Goal: Transaction & Acquisition: Purchase product/service

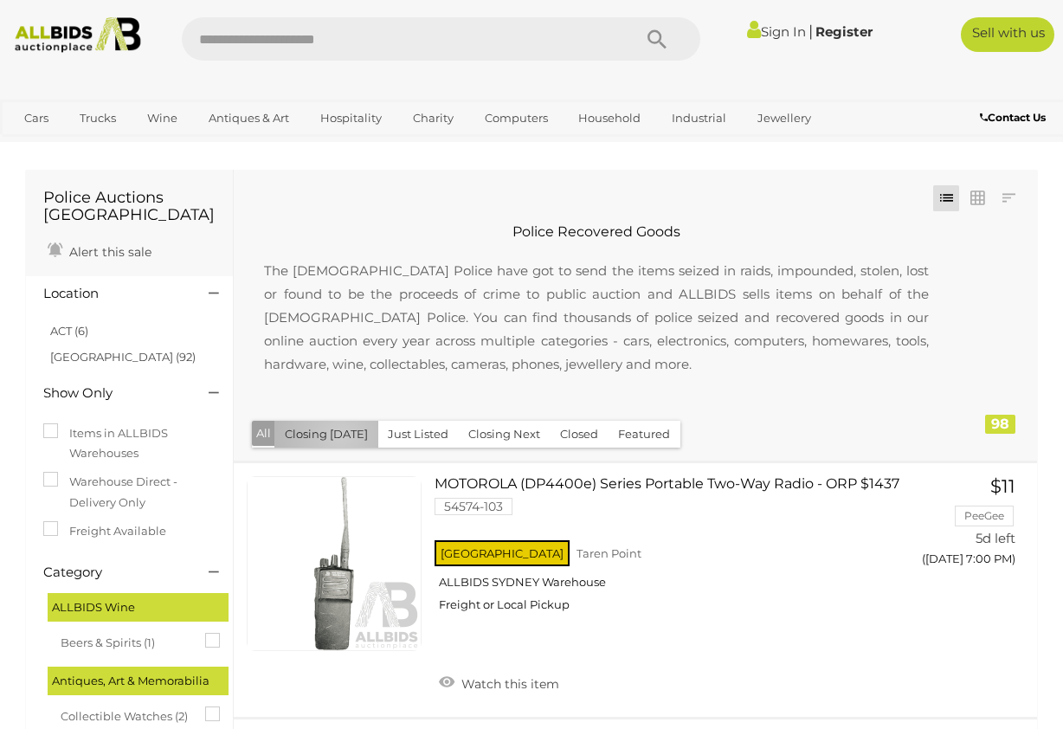
click at [339, 435] on button "Closing [DATE]" at bounding box center [326, 434] width 104 height 27
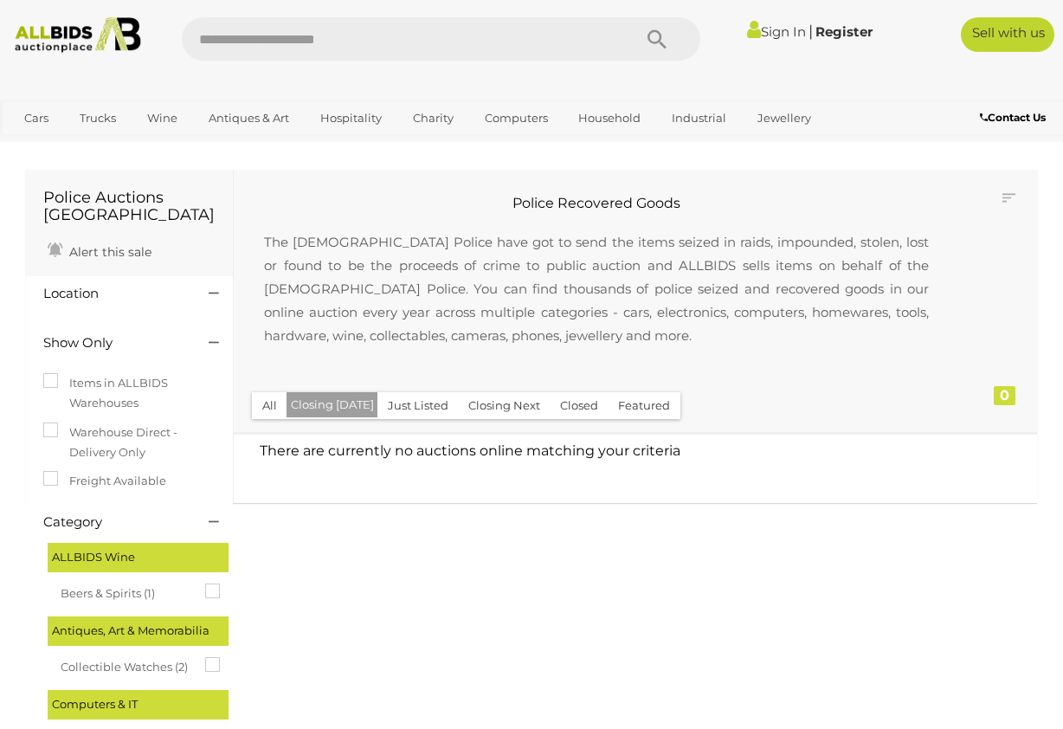
click at [413, 405] on button "Just Listed" at bounding box center [418, 405] width 81 height 27
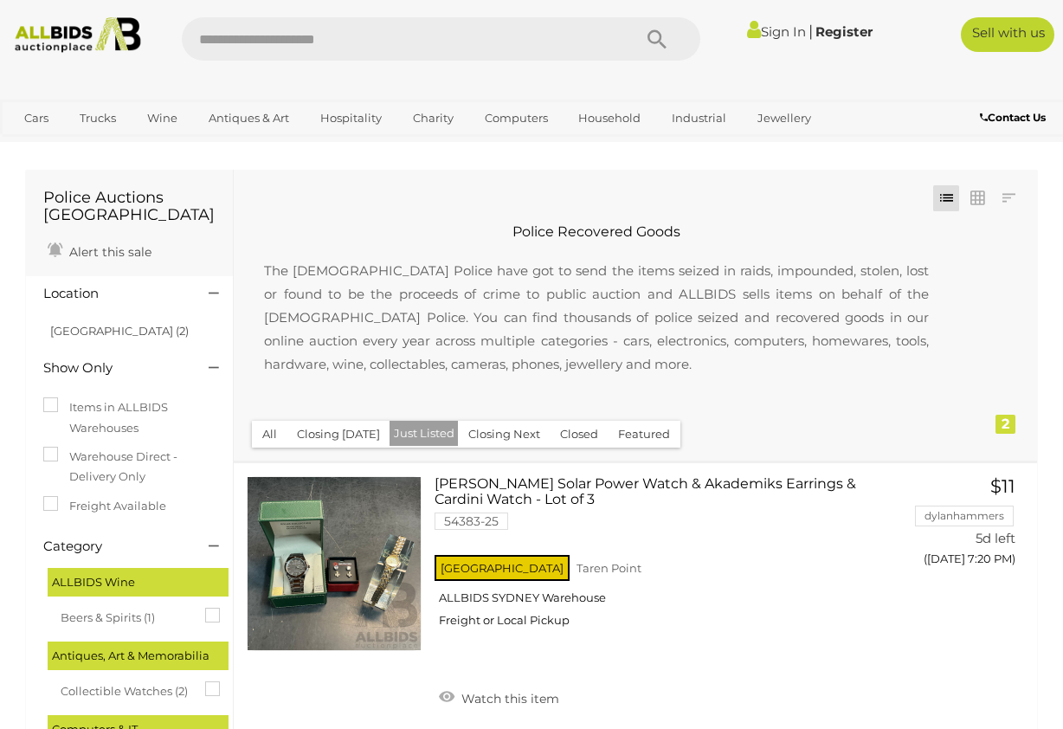
click at [517, 435] on button "Closing Next" at bounding box center [504, 434] width 93 height 27
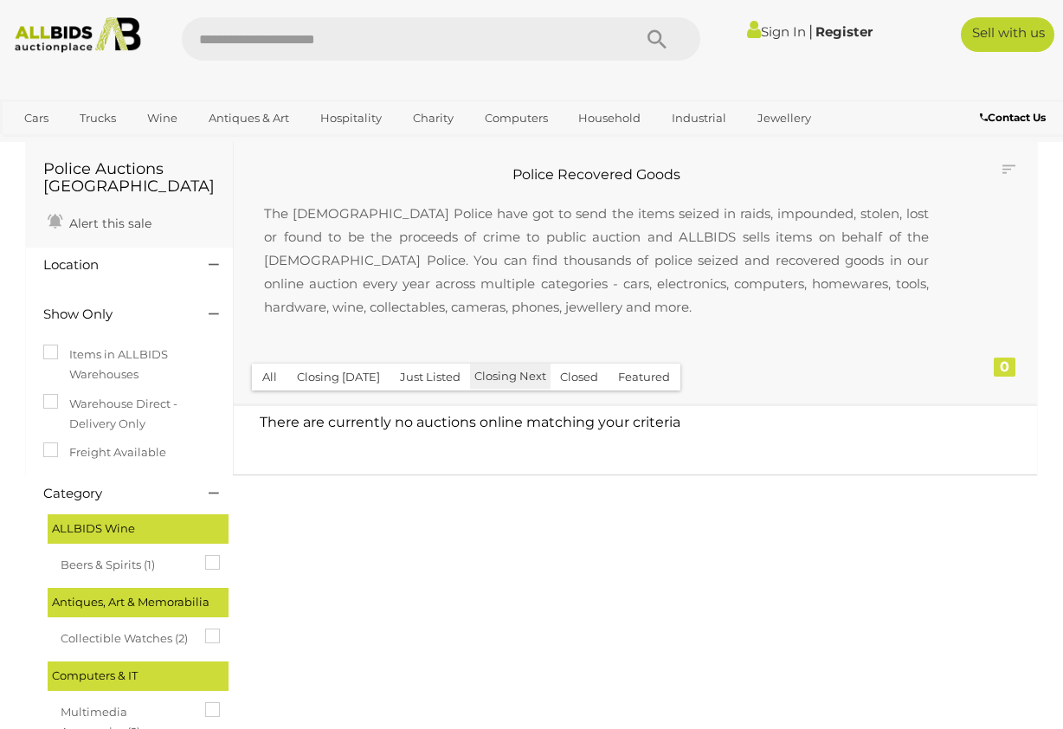
scroll to position [30, 0]
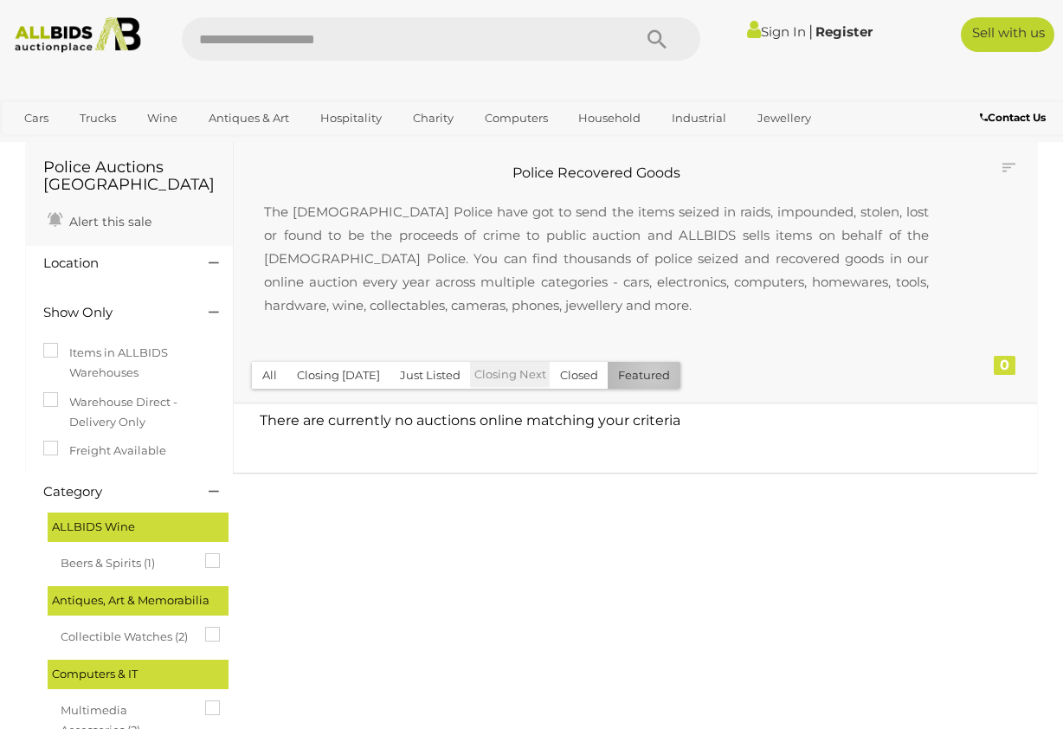
click at [647, 371] on button "Featured" at bounding box center [644, 375] width 73 height 27
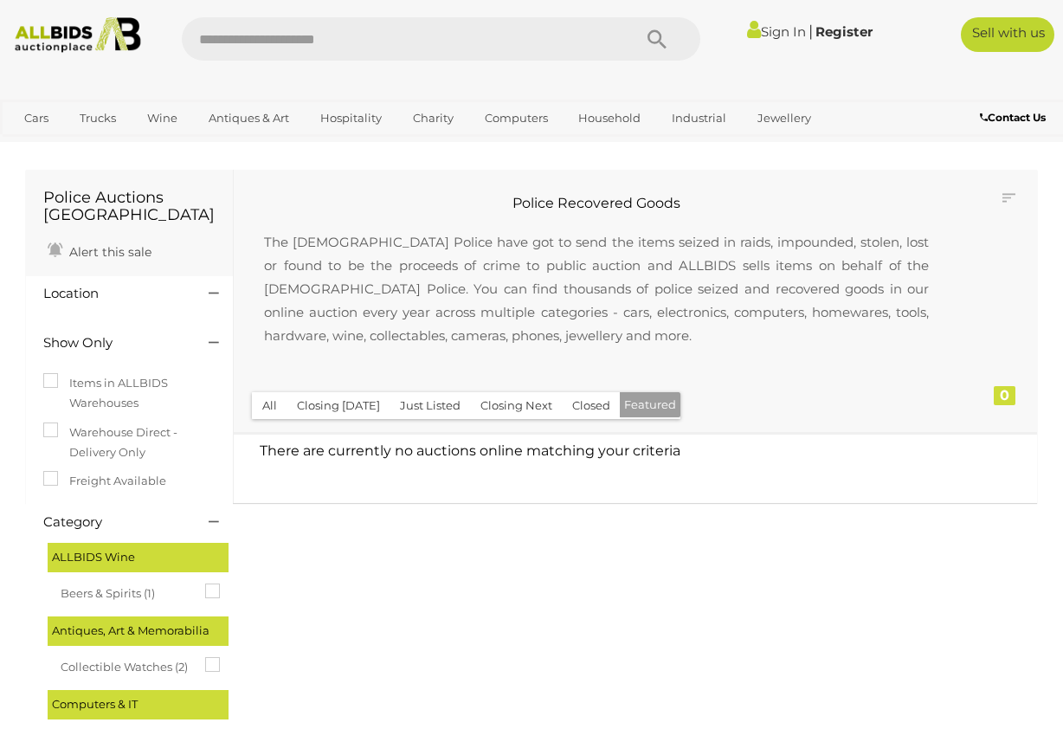
drag, startPoint x: 284, startPoint y: 406, endPoint x: 273, endPoint y: 405, distance: 11.3
click at [281, 406] on button "All" at bounding box center [270, 405] width 36 height 27
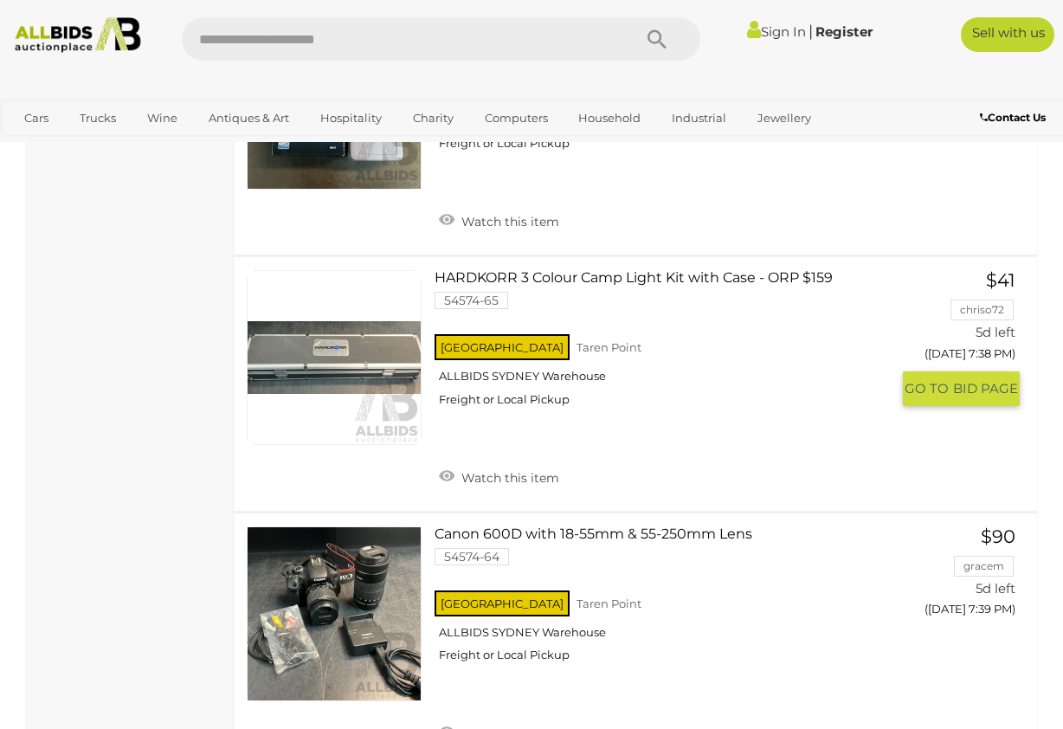
scroll to position [10608, 0]
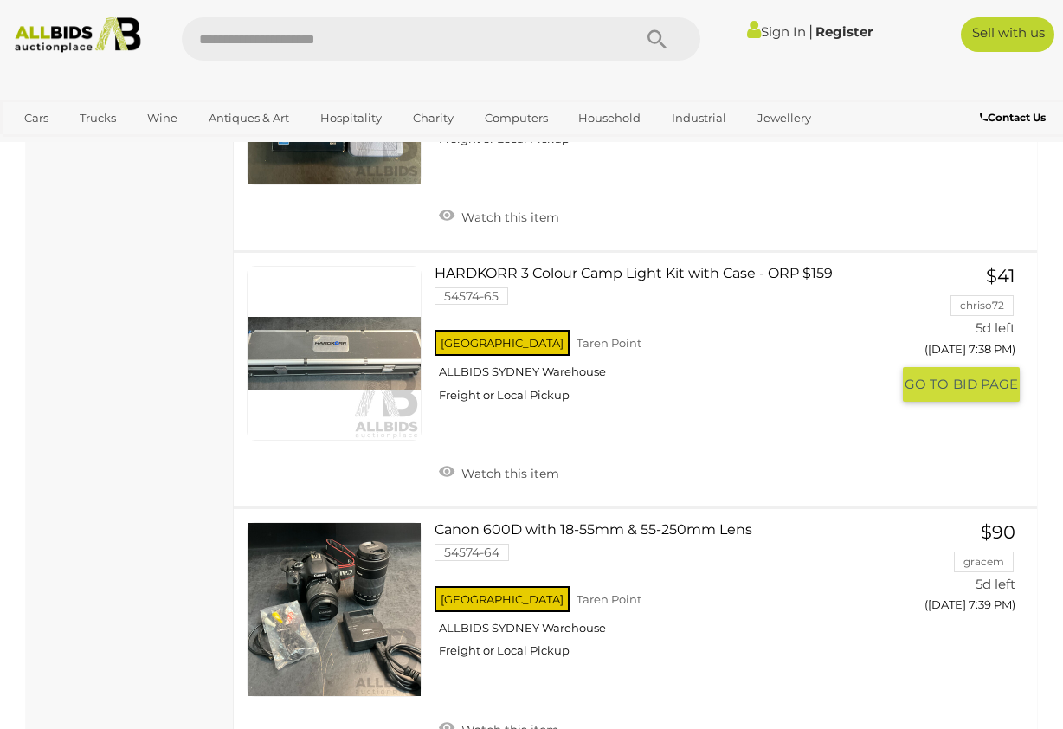
click at [340, 290] on link at bounding box center [334, 353] width 175 height 175
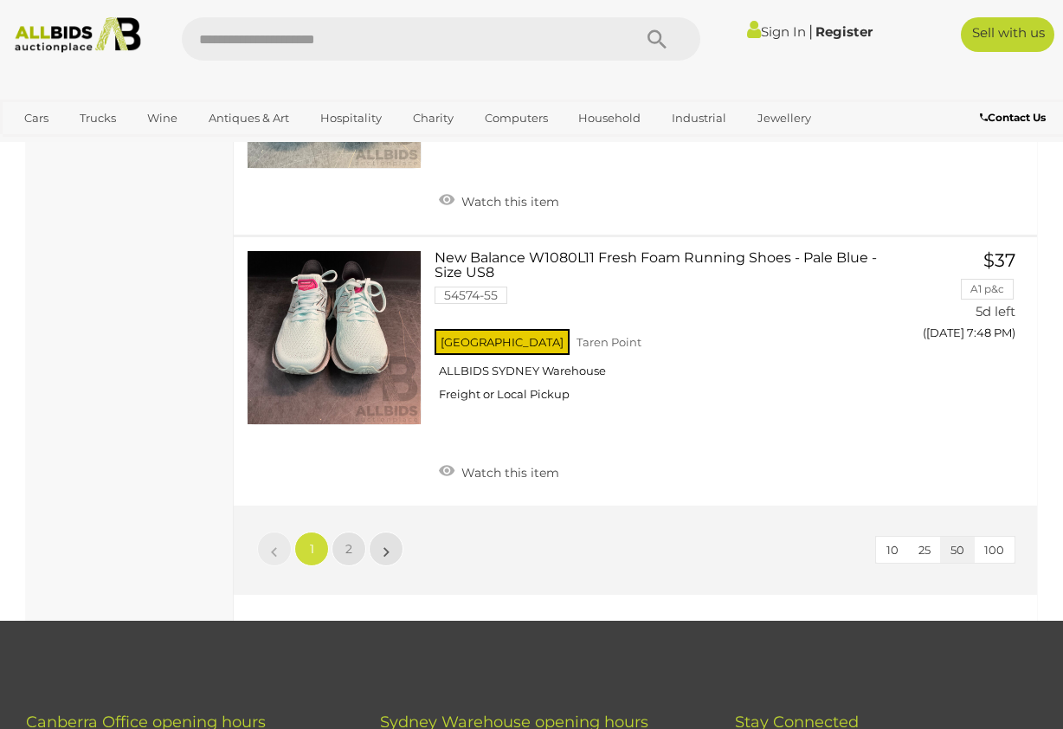
scroll to position [13232, 0]
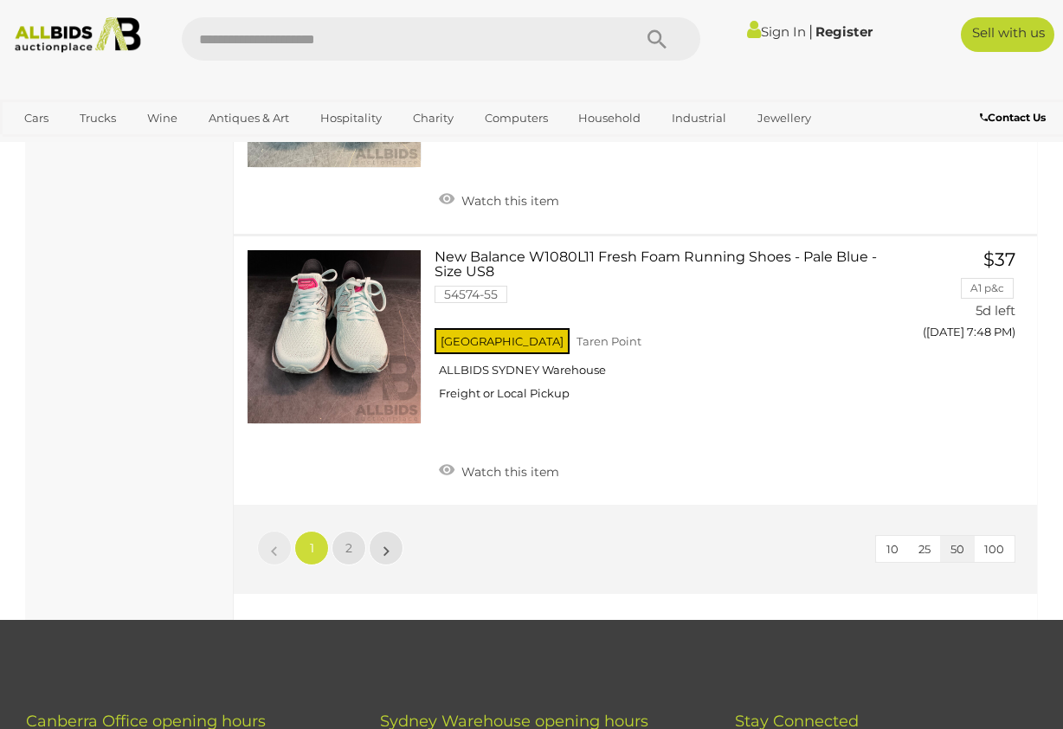
click at [386, 531] on li "»" at bounding box center [387, 548] width 34 height 35
click at [385, 531] on li "»" at bounding box center [387, 548] width 34 height 35
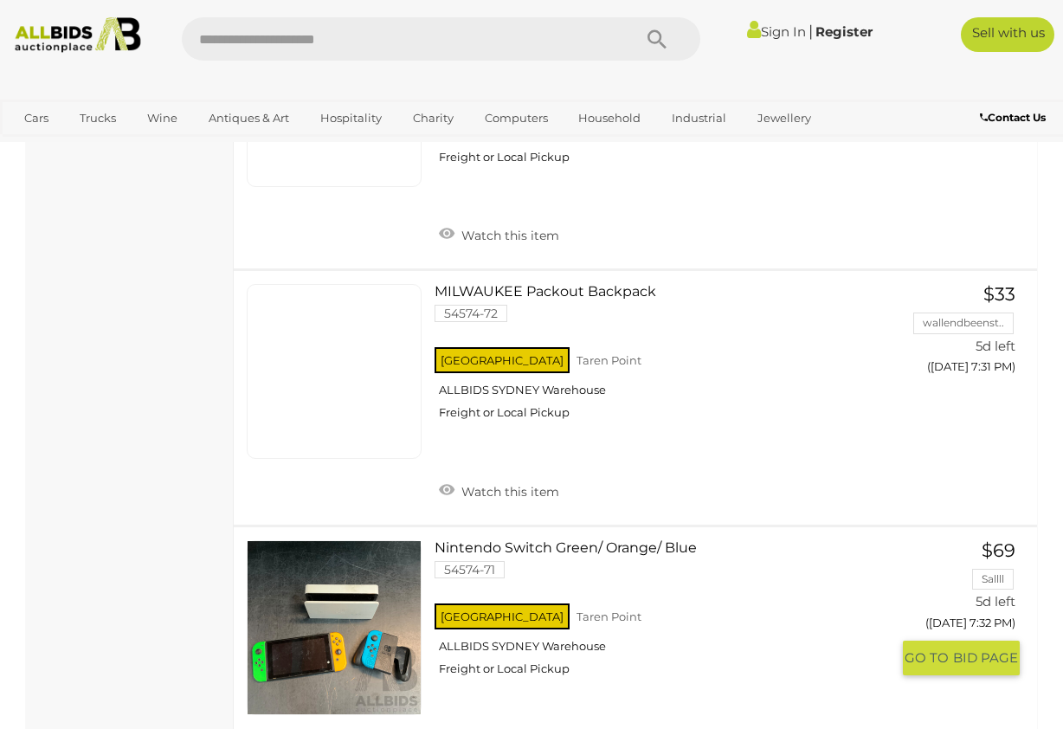
scroll to position [8749, 0]
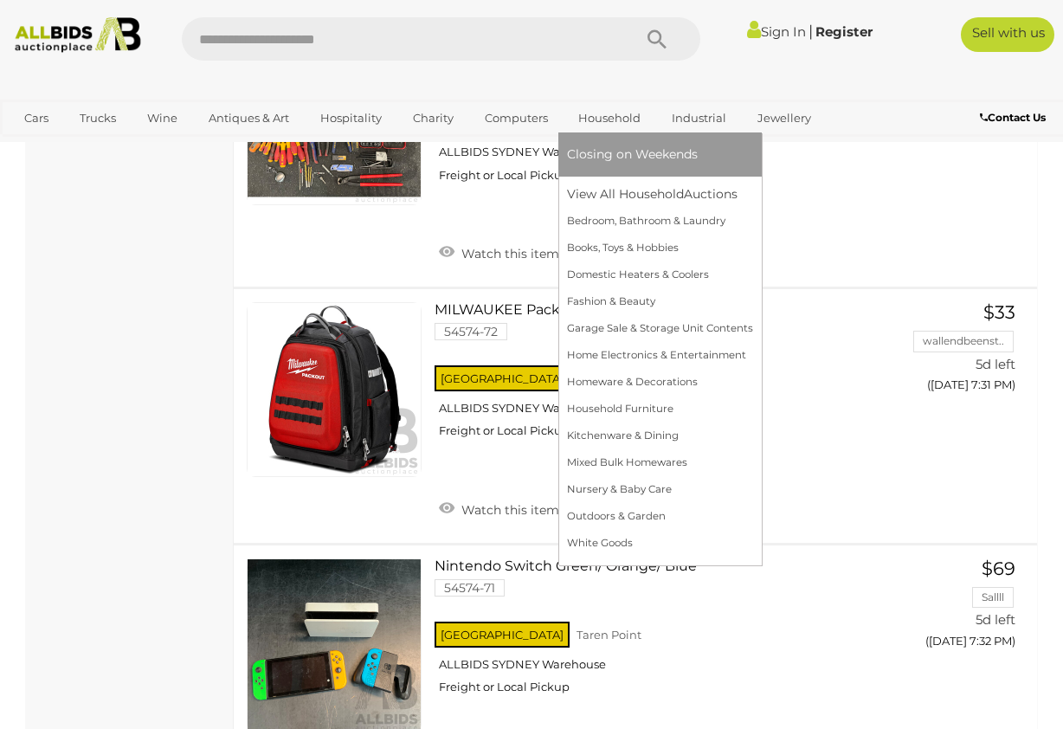
click at [625, 121] on link "Household" at bounding box center [609, 118] width 85 height 29
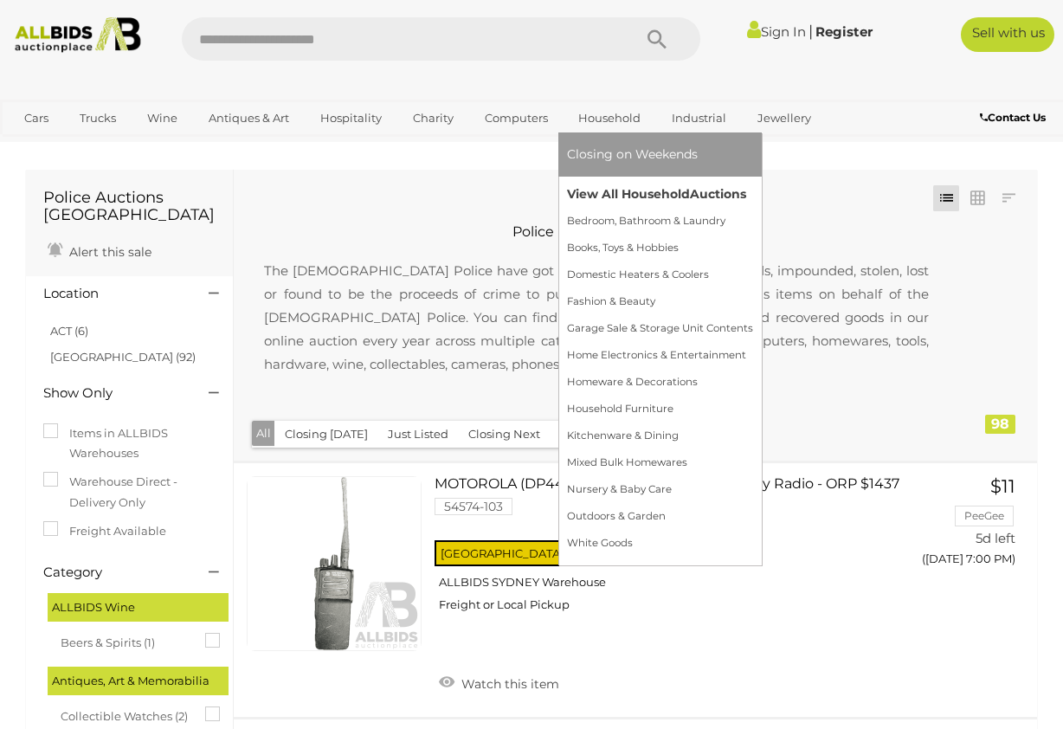
click at [647, 196] on link "View All Household Auctions" at bounding box center [660, 194] width 186 height 27
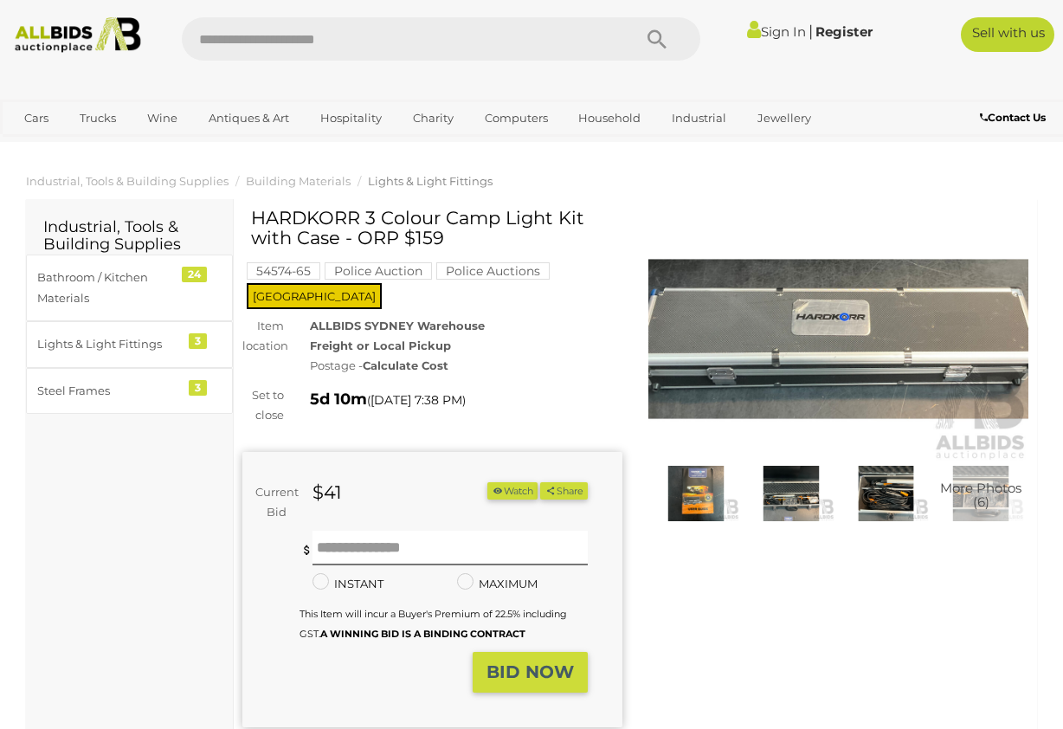
click at [784, 506] on img at bounding box center [791, 493] width 87 height 55
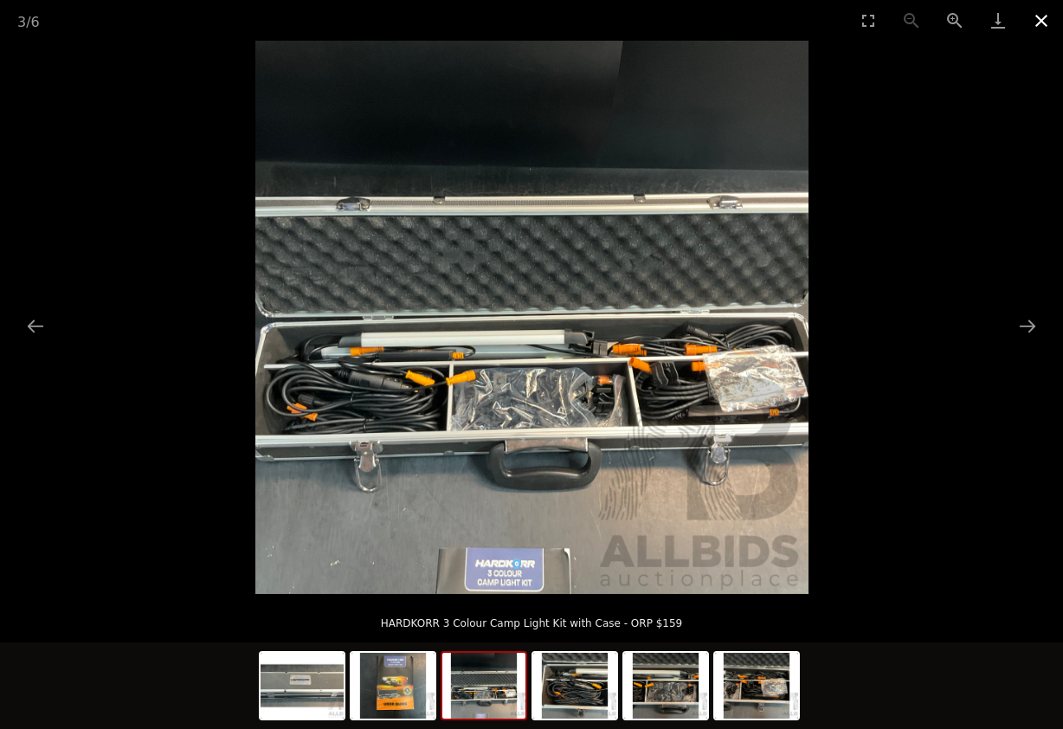
click at [1048, 23] on button "Close gallery" at bounding box center [1041, 20] width 43 height 41
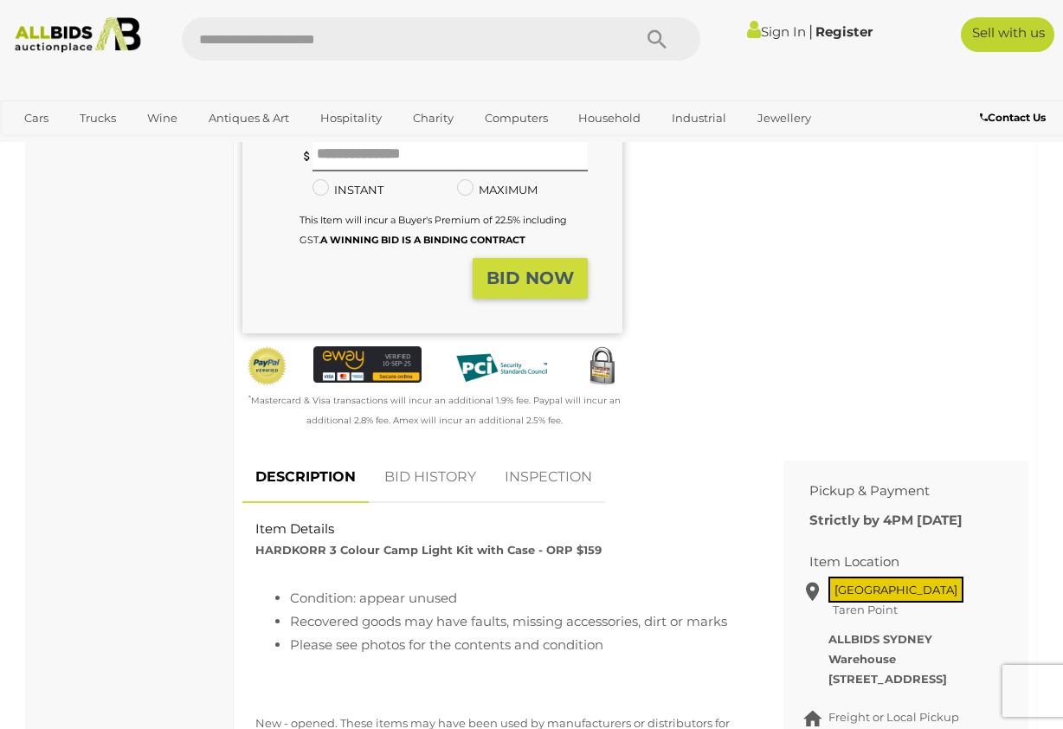
scroll to position [399, 0]
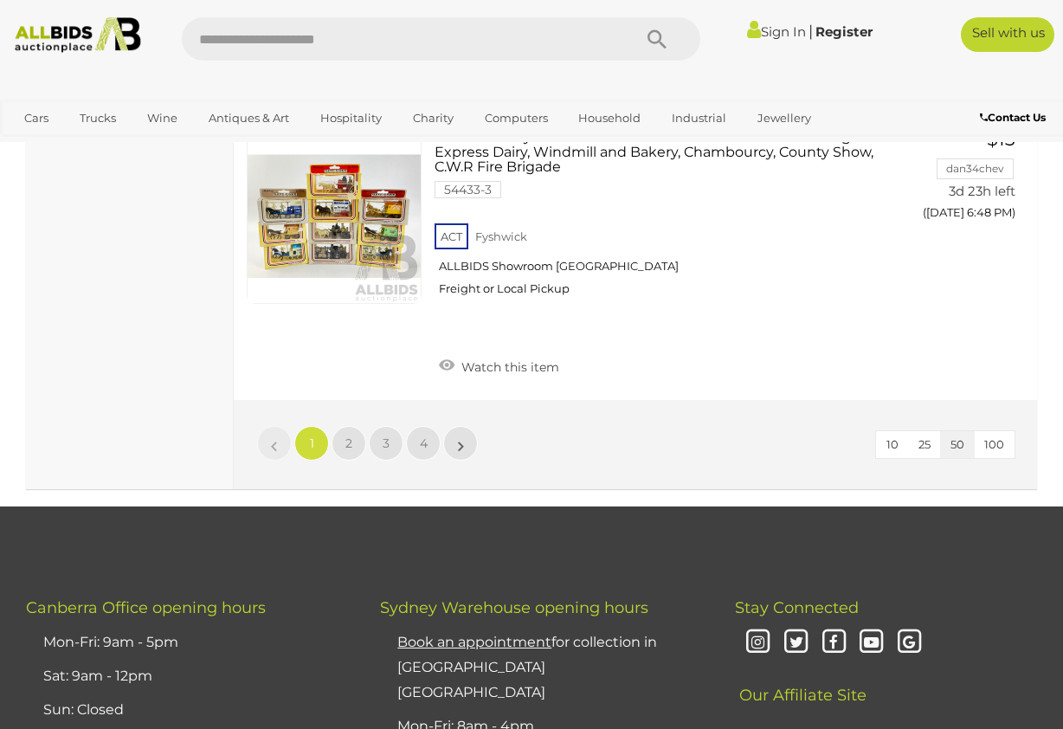
scroll to position [13356, 0]
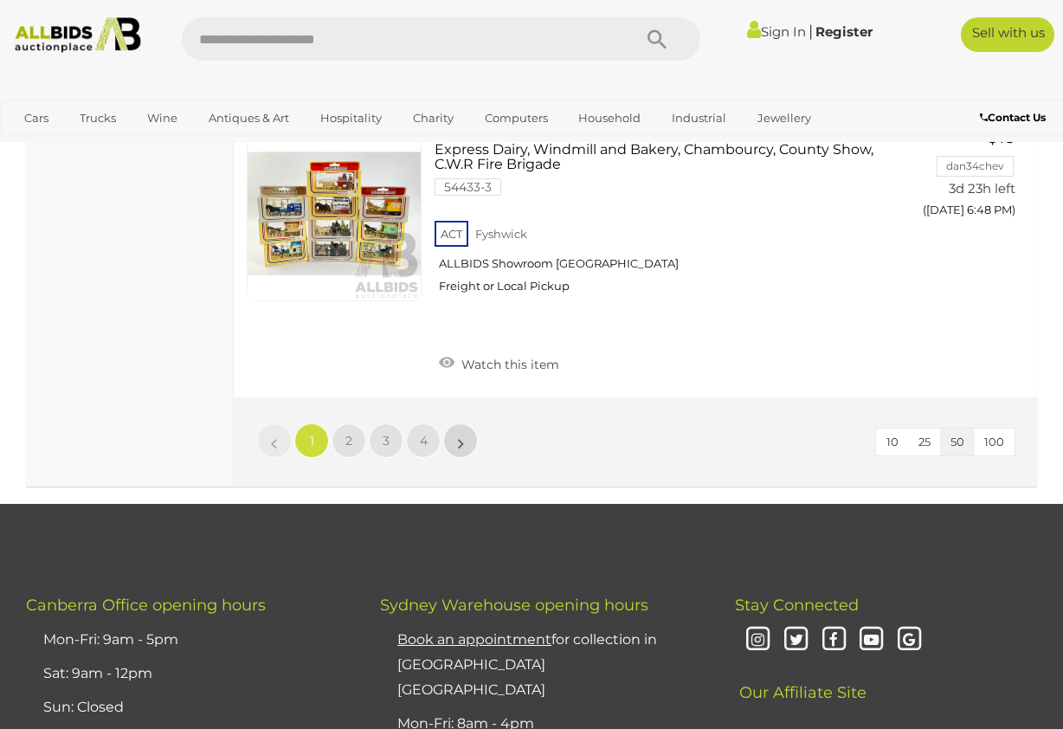
click at [464, 423] on link "»" at bounding box center [460, 440] width 35 height 35
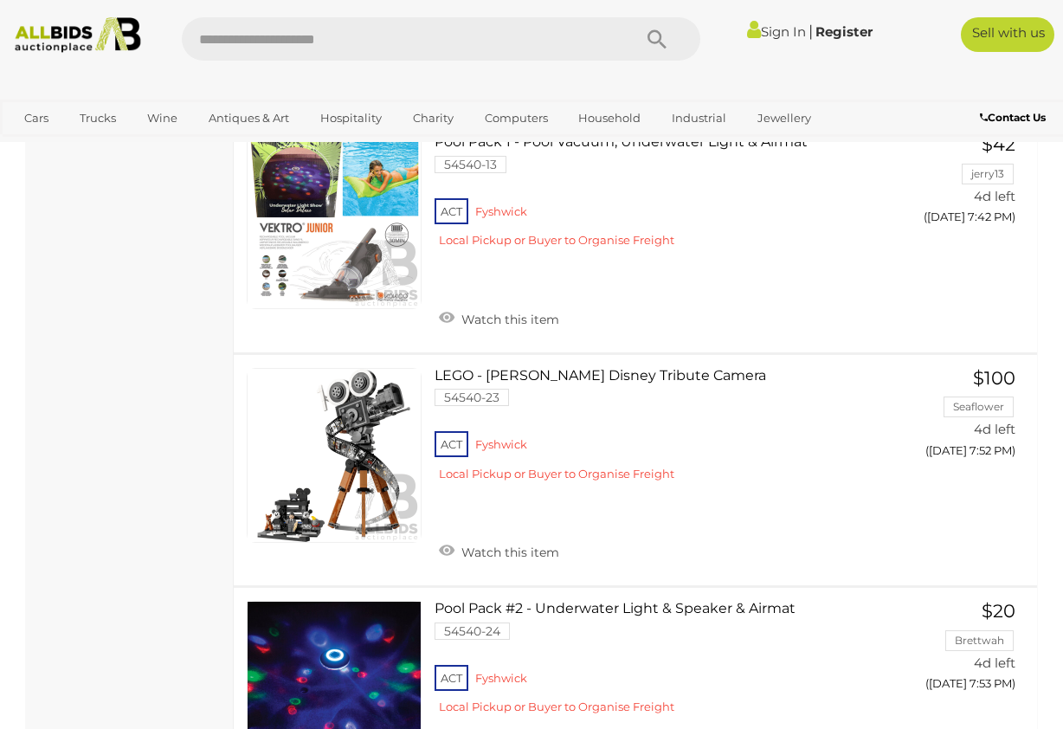
scroll to position [4983, 0]
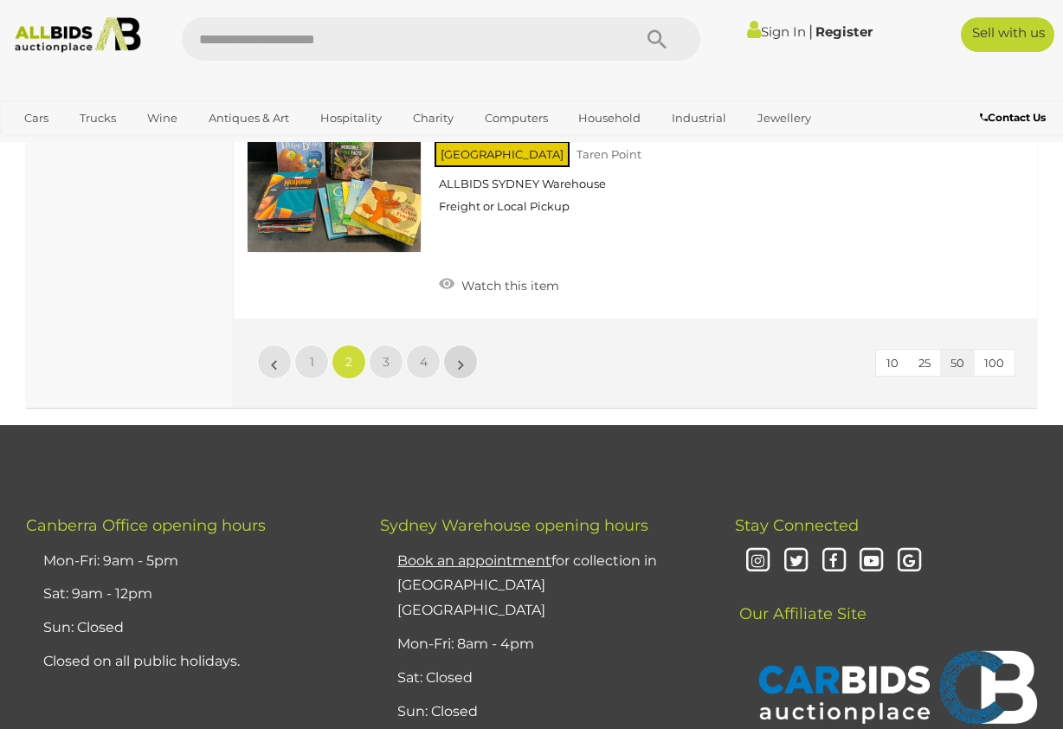
click at [465, 345] on link "»" at bounding box center [460, 362] width 35 height 35
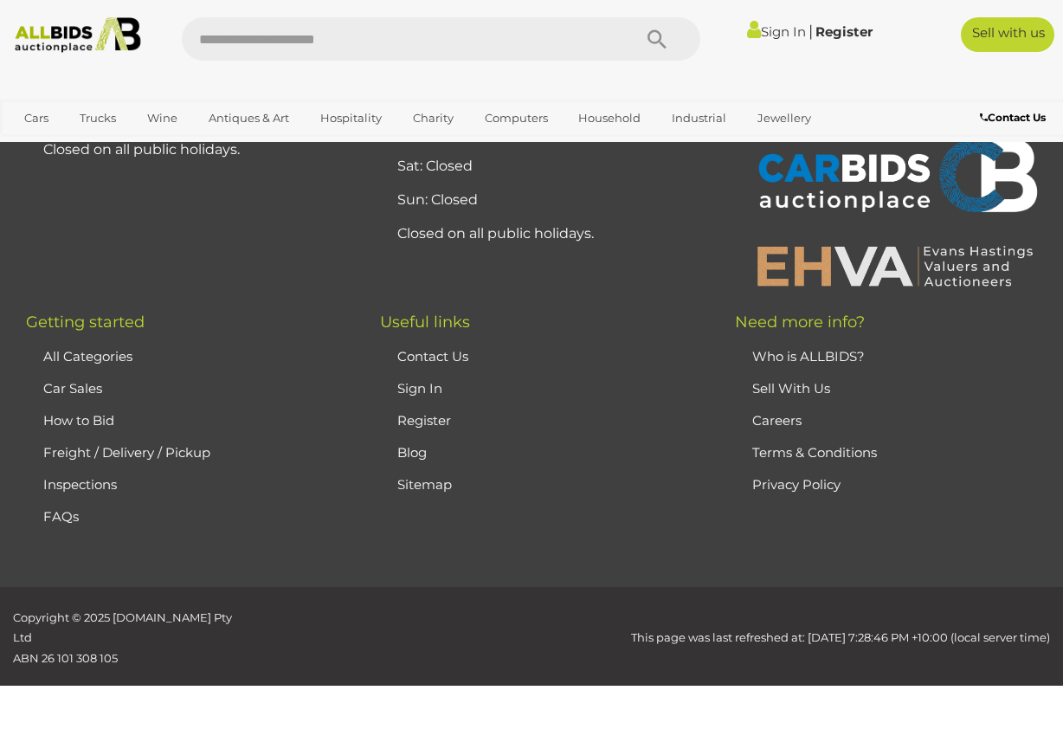
scroll to position [271, 0]
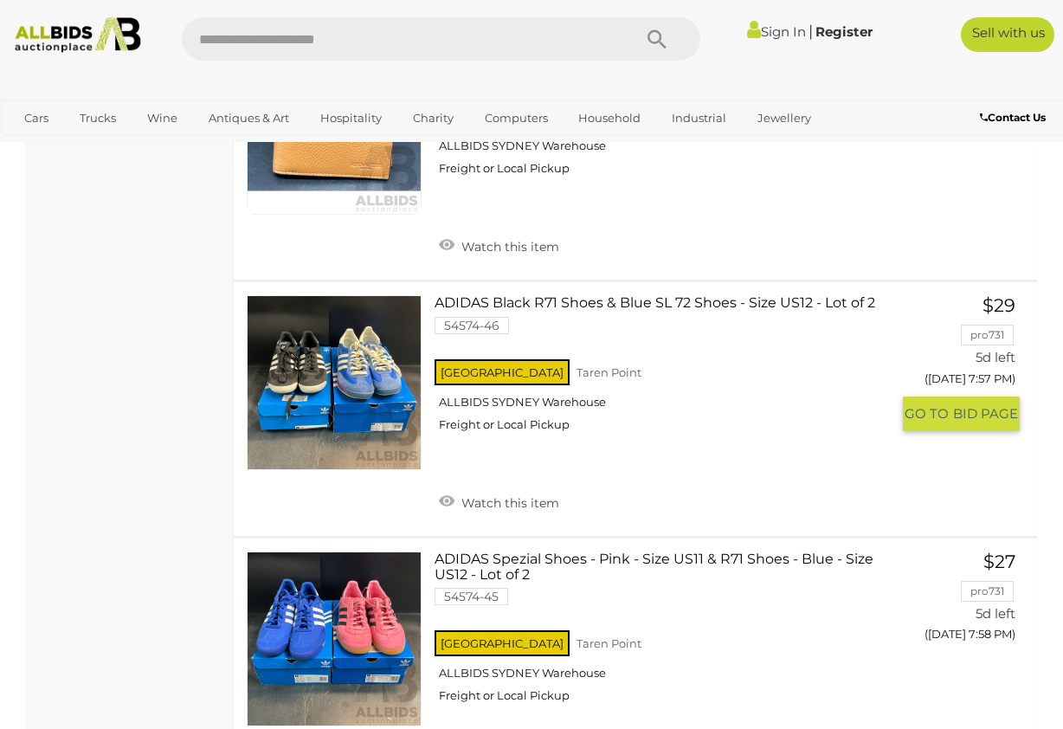
scroll to position [12920, 0]
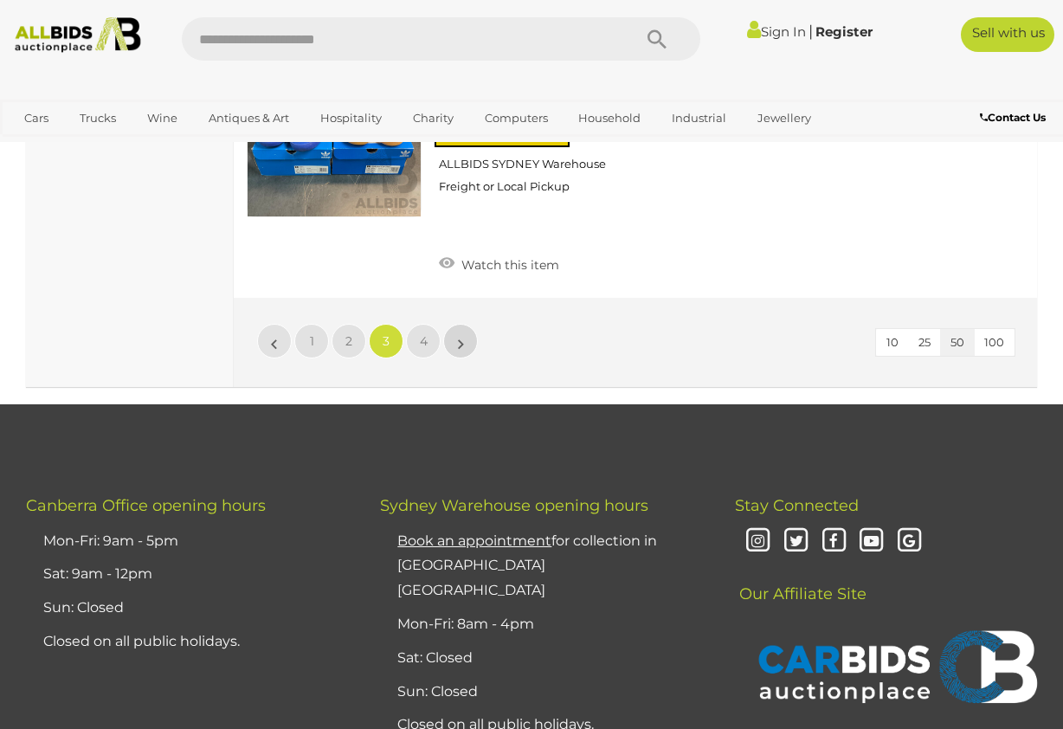
click at [467, 324] on link "»" at bounding box center [460, 341] width 35 height 35
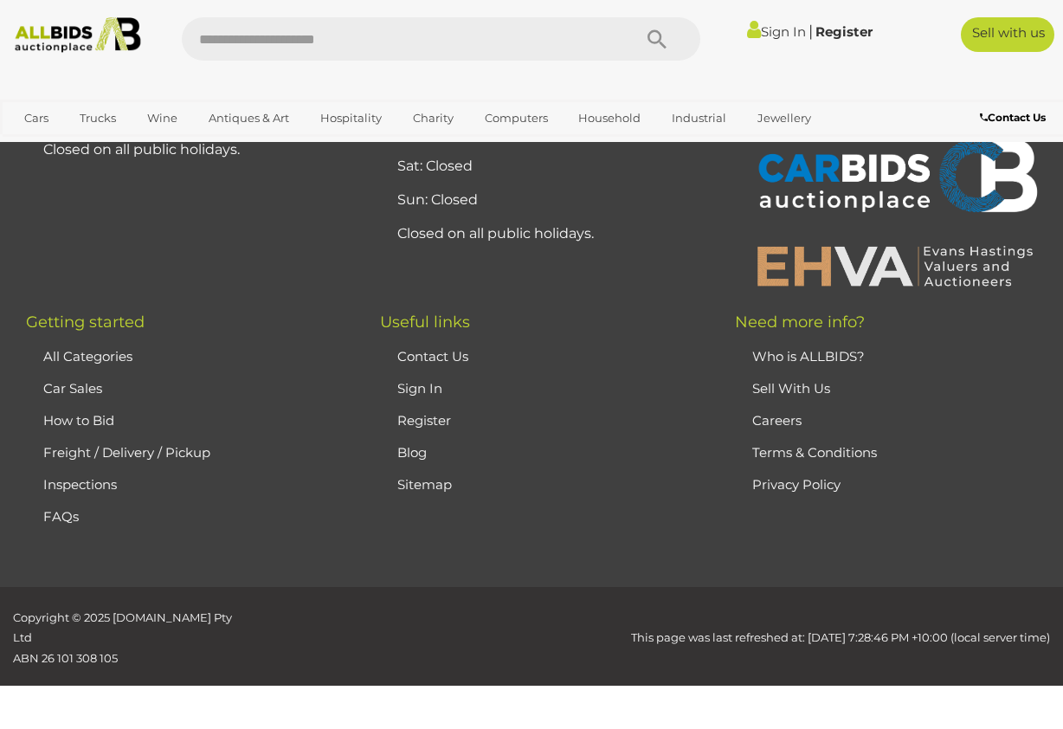
scroll to position [271, 0]
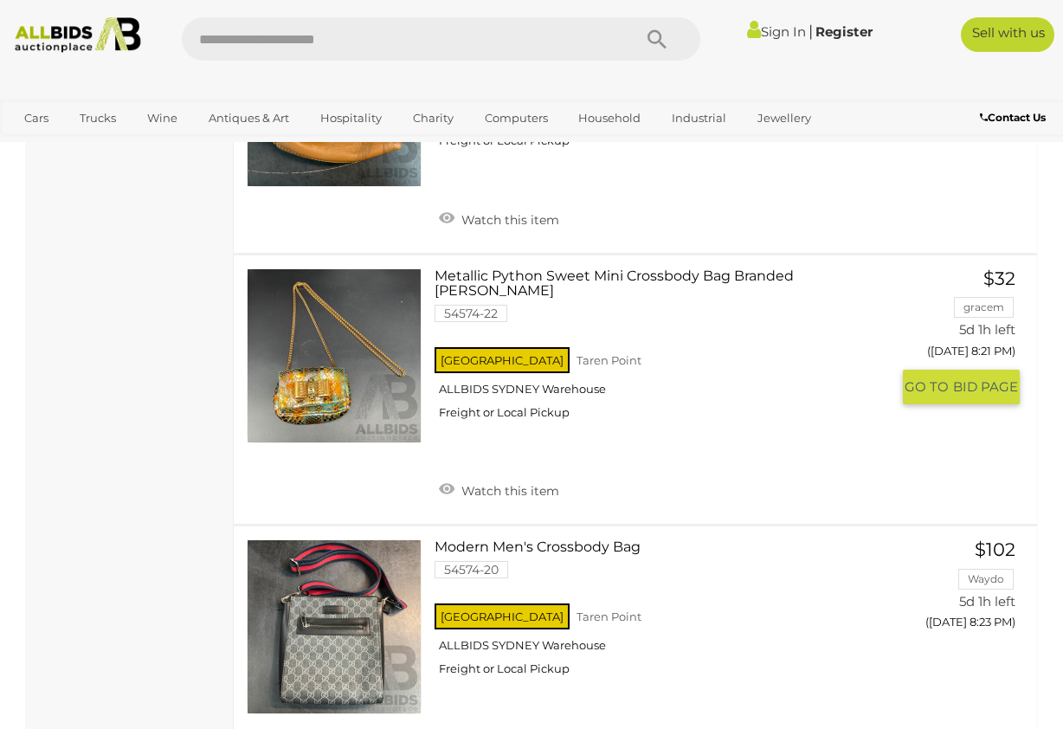
scroll to position [5193, 1]
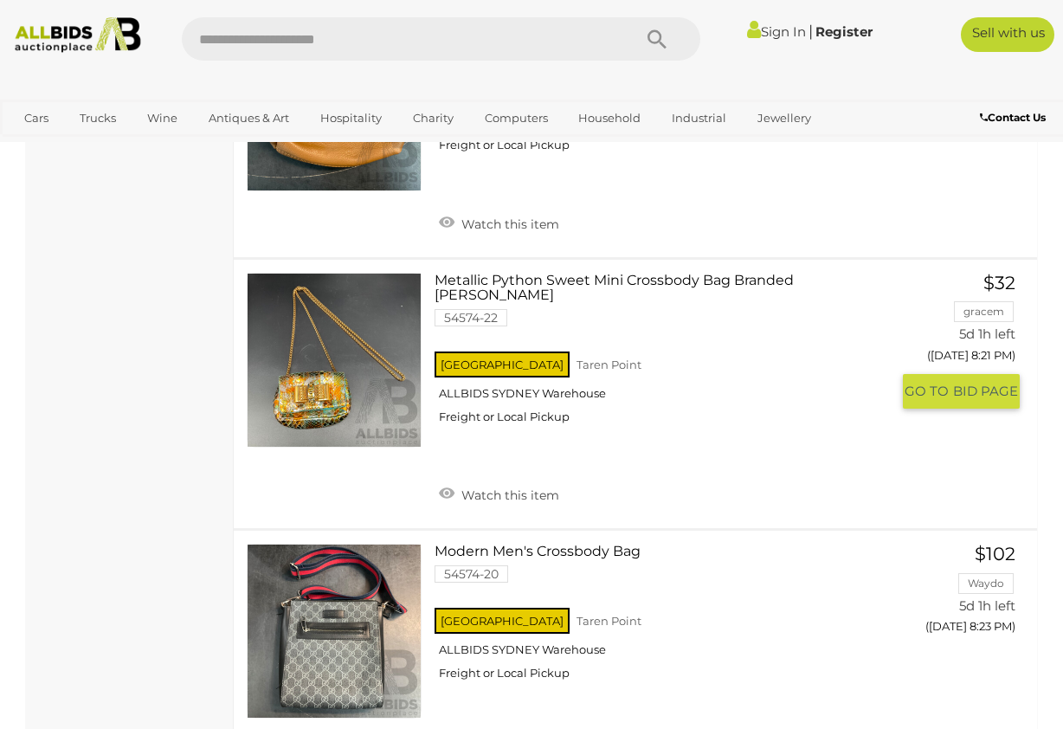
click at [319, 317] on link at bounding box center [334, 360] width 175 height 175
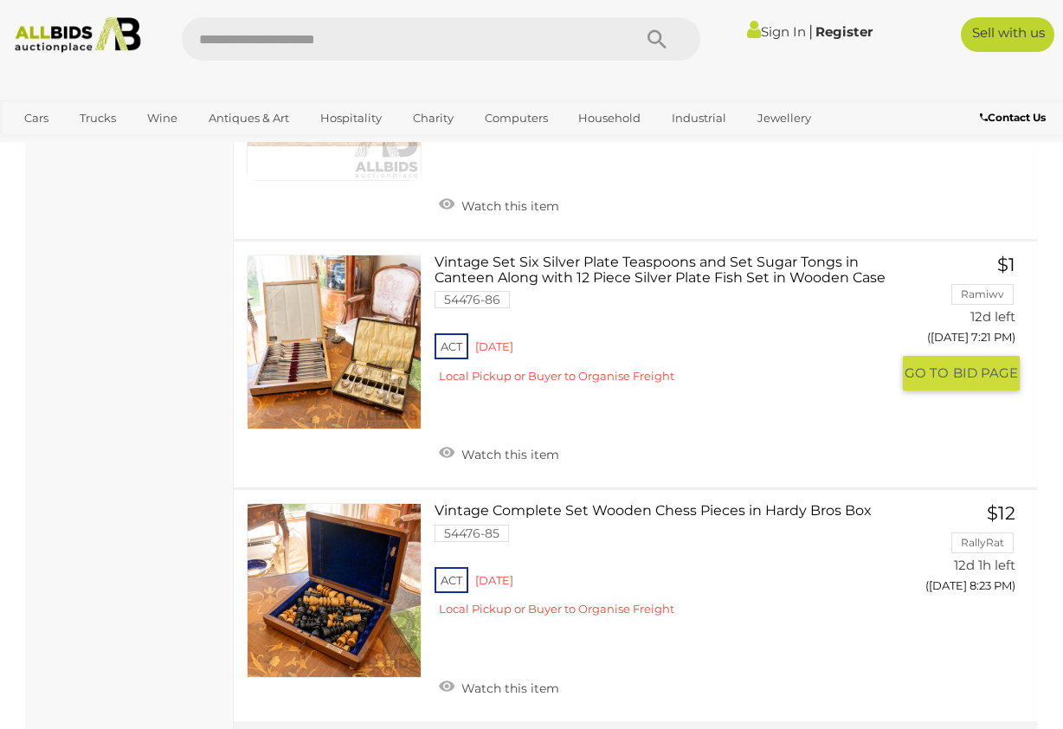
scroll to position [12958, 0]
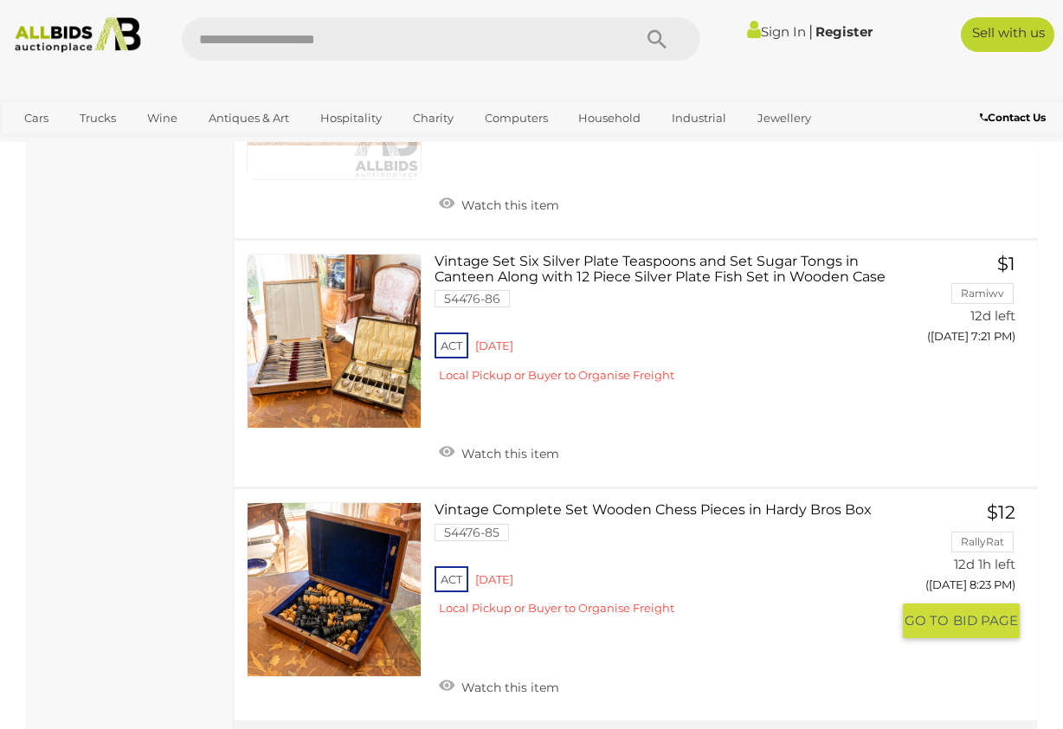
click at [384, 502] on link at bounding box center [334, 589] width 175 height 175
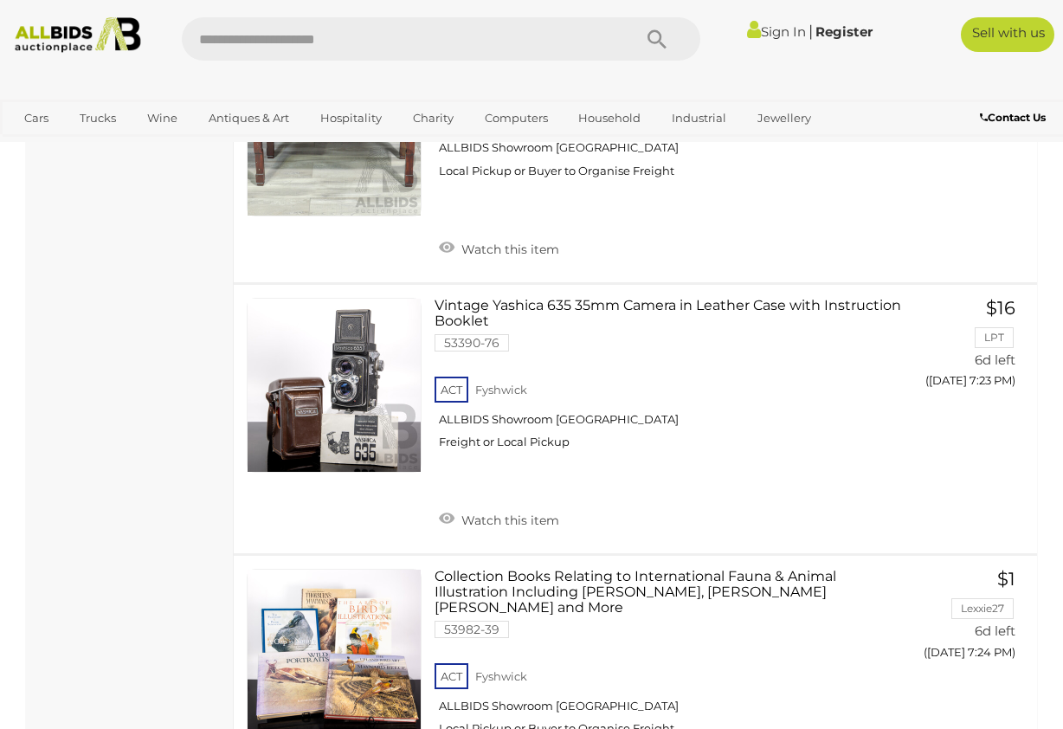
scroll to position [9364, 0]
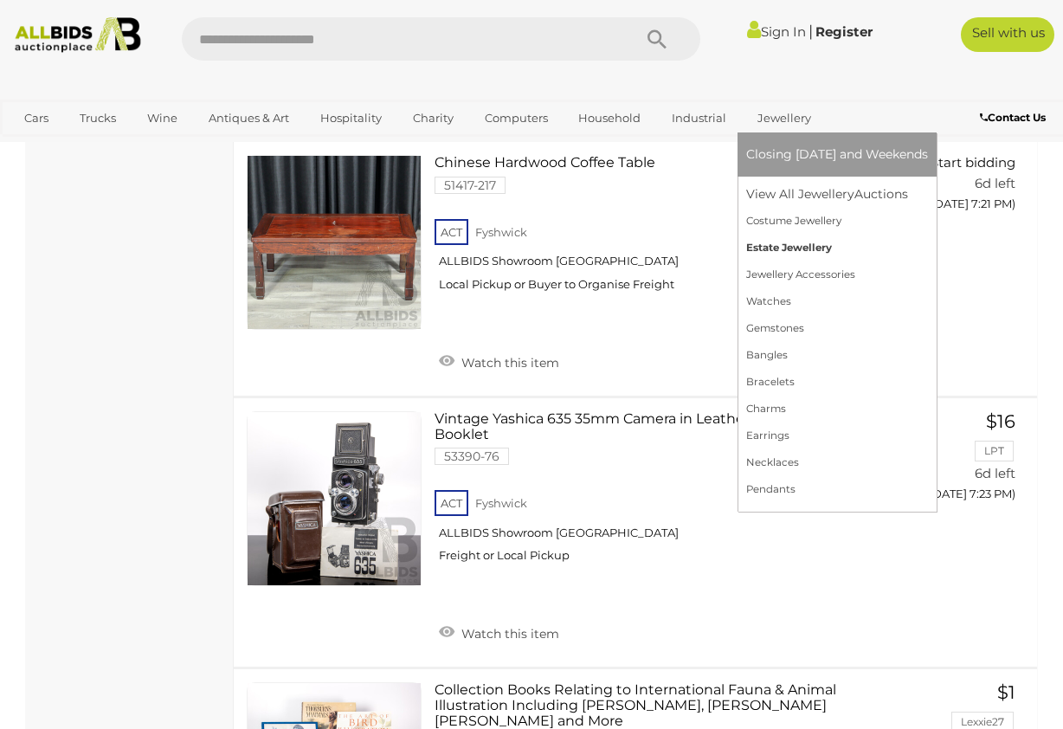
click at [806, 244] on link "Estate Jewellery" at bounding box center [837, 248] width 182 height 27
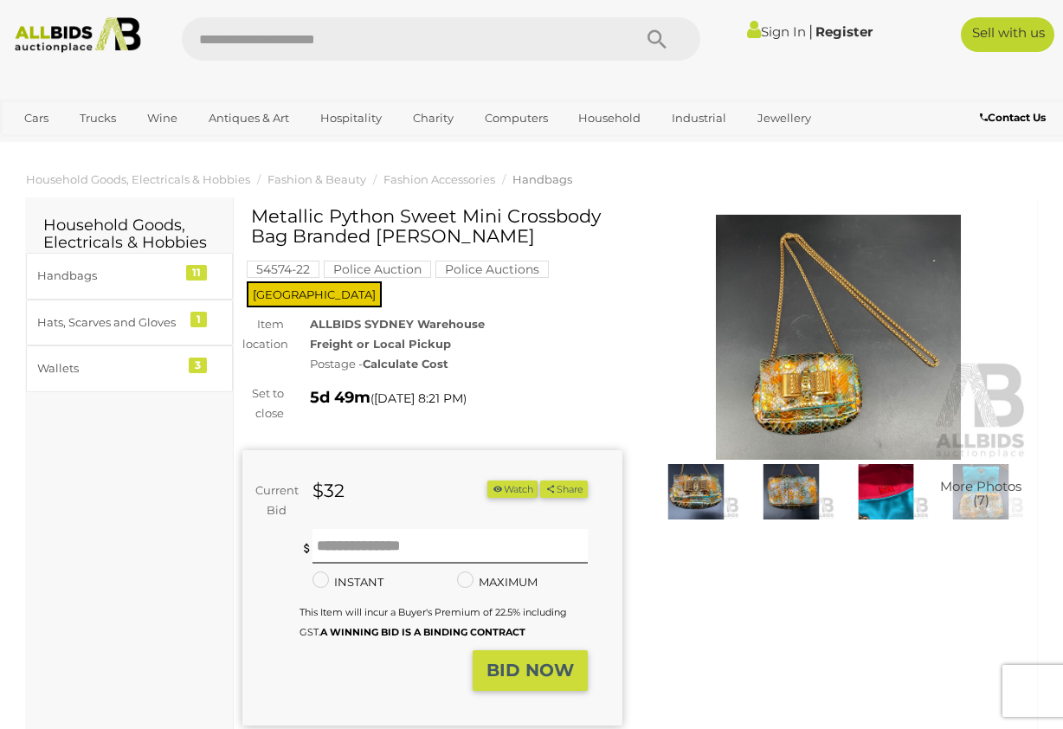
click at [829, 368] on img at bounding box center [839, 337] width 380 height 245
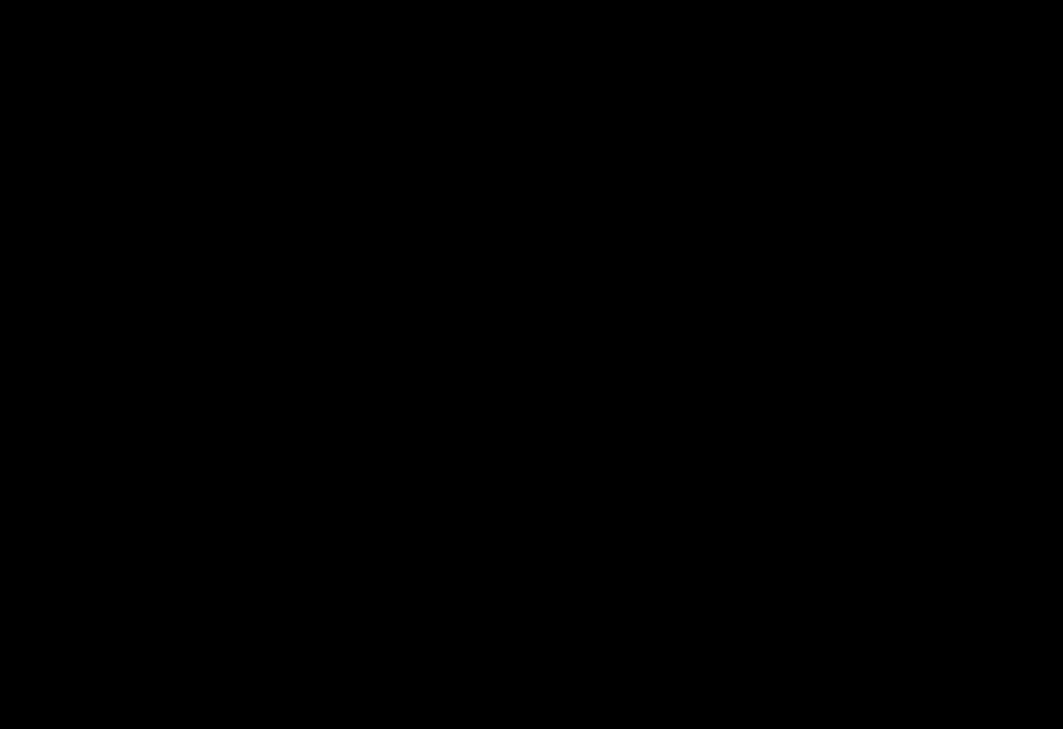
scroll to position [11, 0]
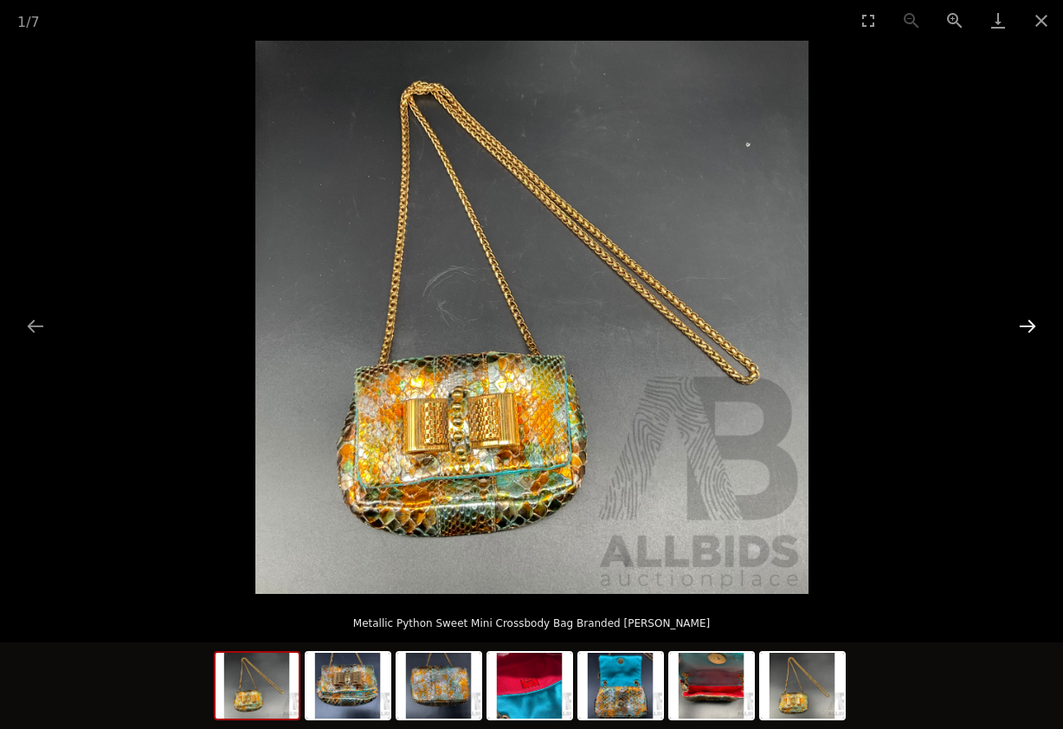
click at [1027, 322] on button "Next slide" at bounding box center [1028, 326] width 36 height 34
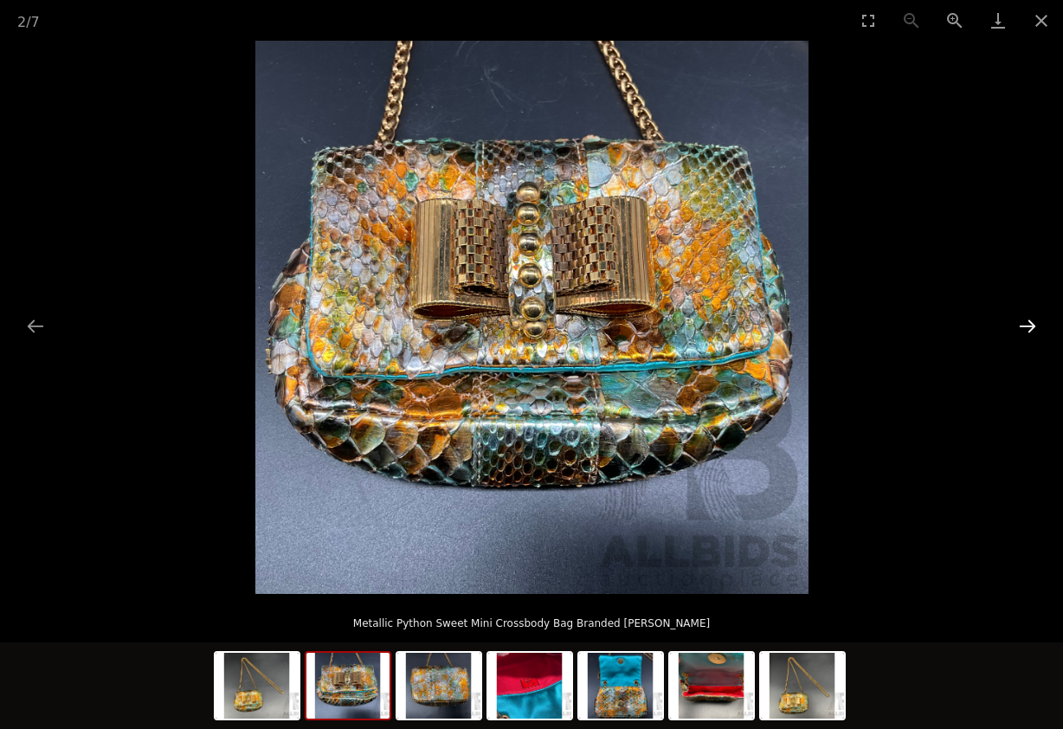
click at [1027, 322] on button "Next slide" at bounding box center [1028, 326] width 36 height 34
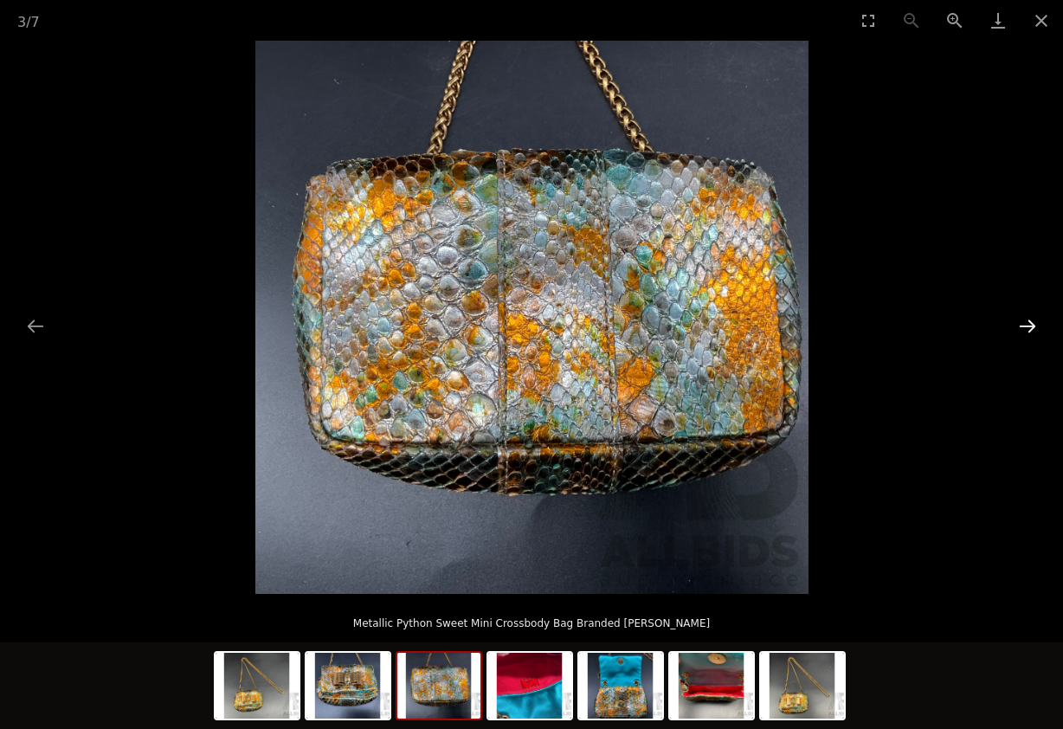
click at [1027, 322] on button "Next slide" at bounding box center [1028, 326] width 36 height 34
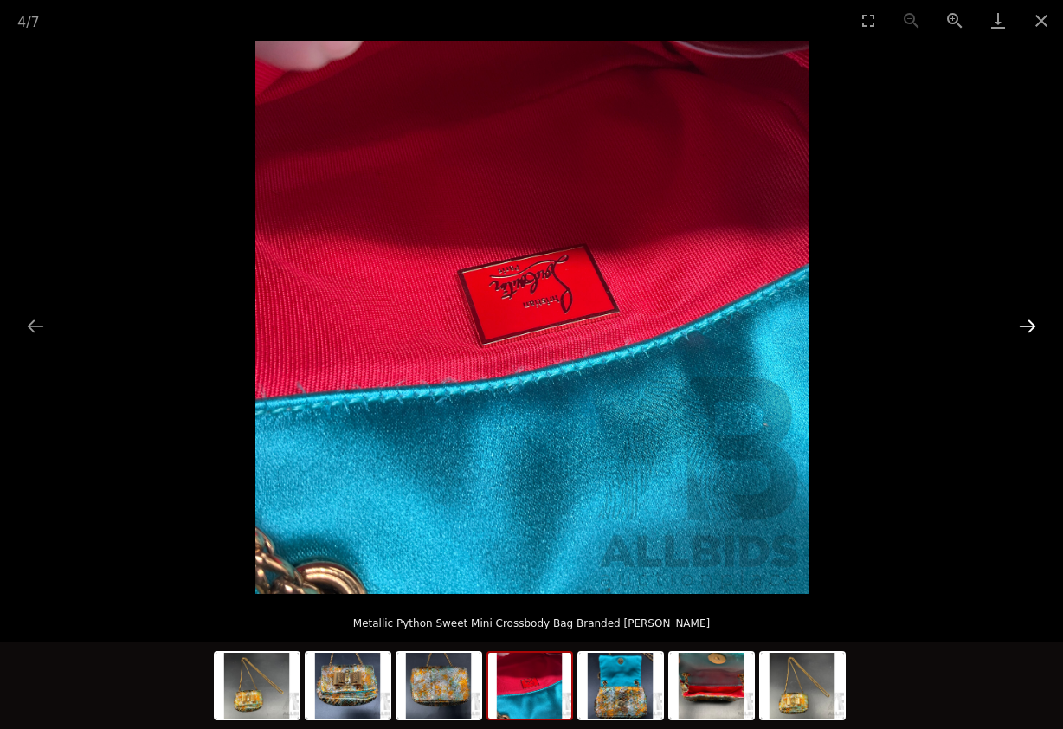
click at [1027, 322] on button "Next slide" at bounding box center [1028, 326] width 36 height 34
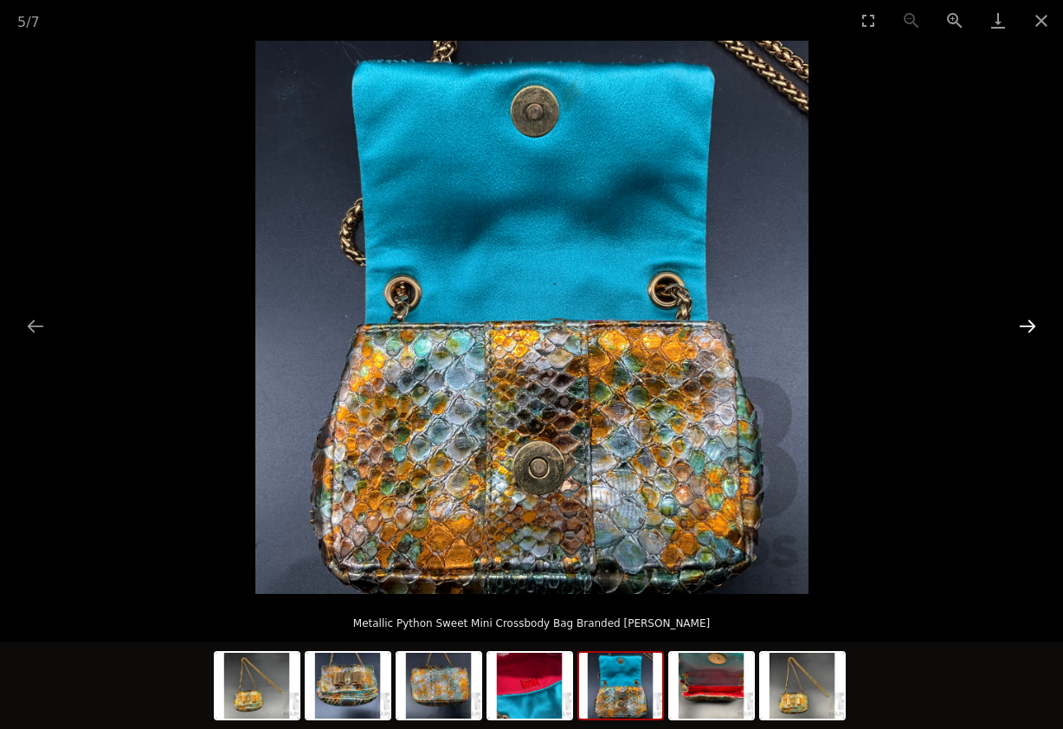
click at [1027, 322] on button "Next slide" at bounding box center [1028, 326] width 36 height 34
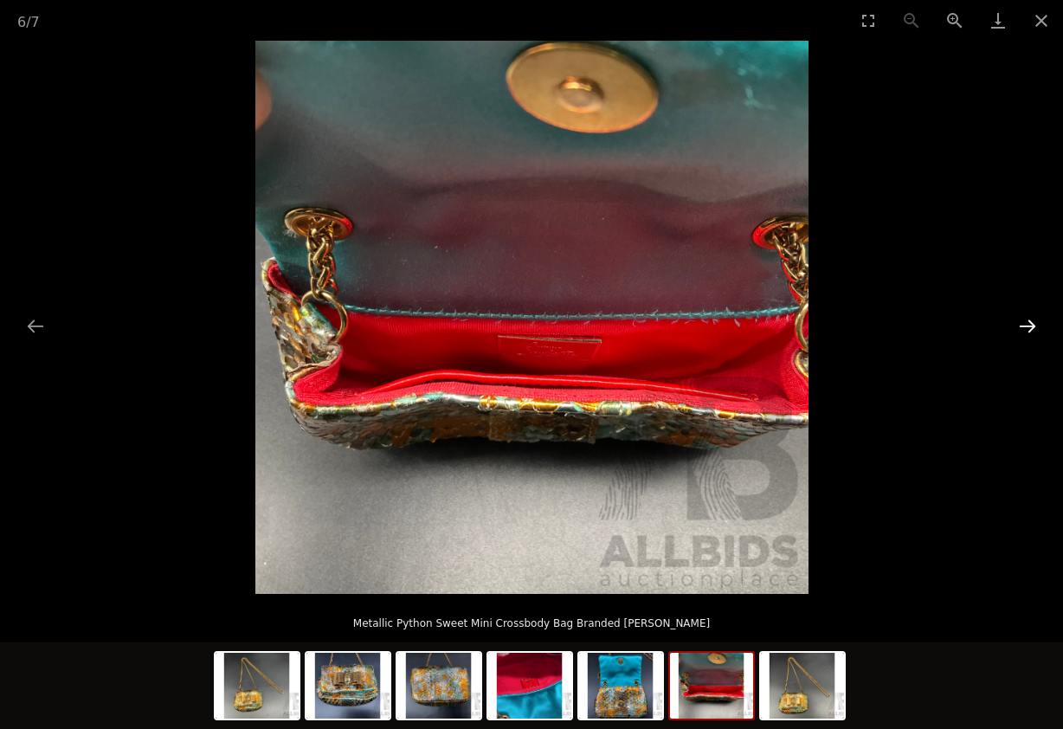
click at [1027, 322] on button "Next slide" at bounding box center [1028, 326] width 36 height 34
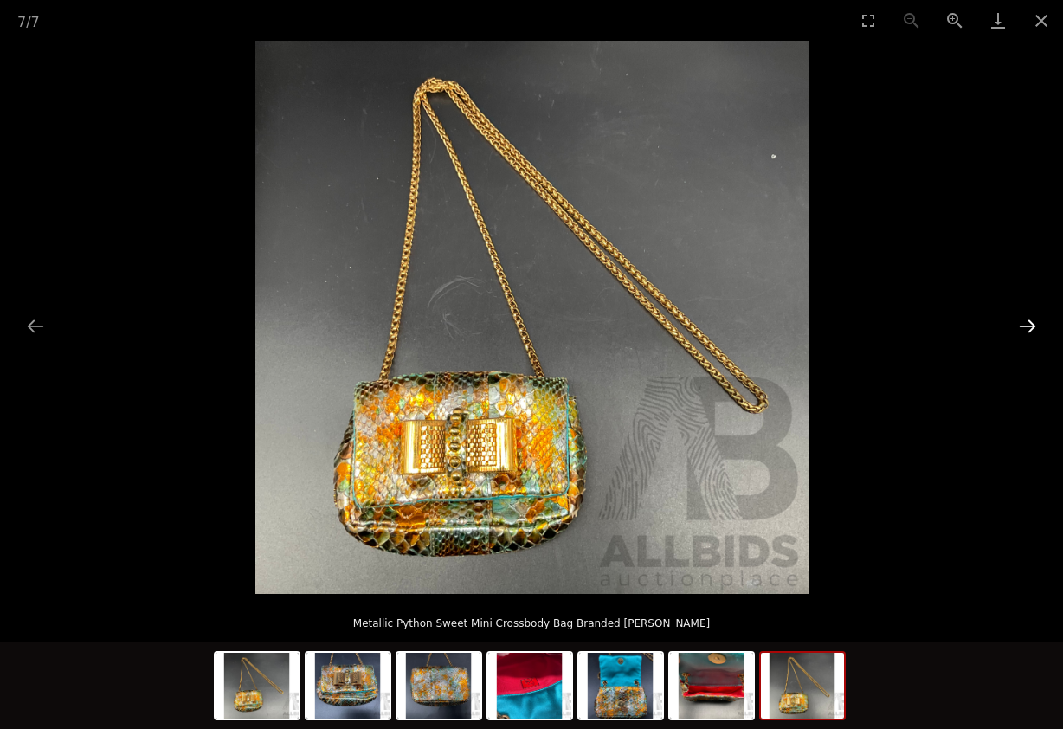
click at [1027, 322] on button "Next slide" at bounding box center [1028, 326] width 36 height 34
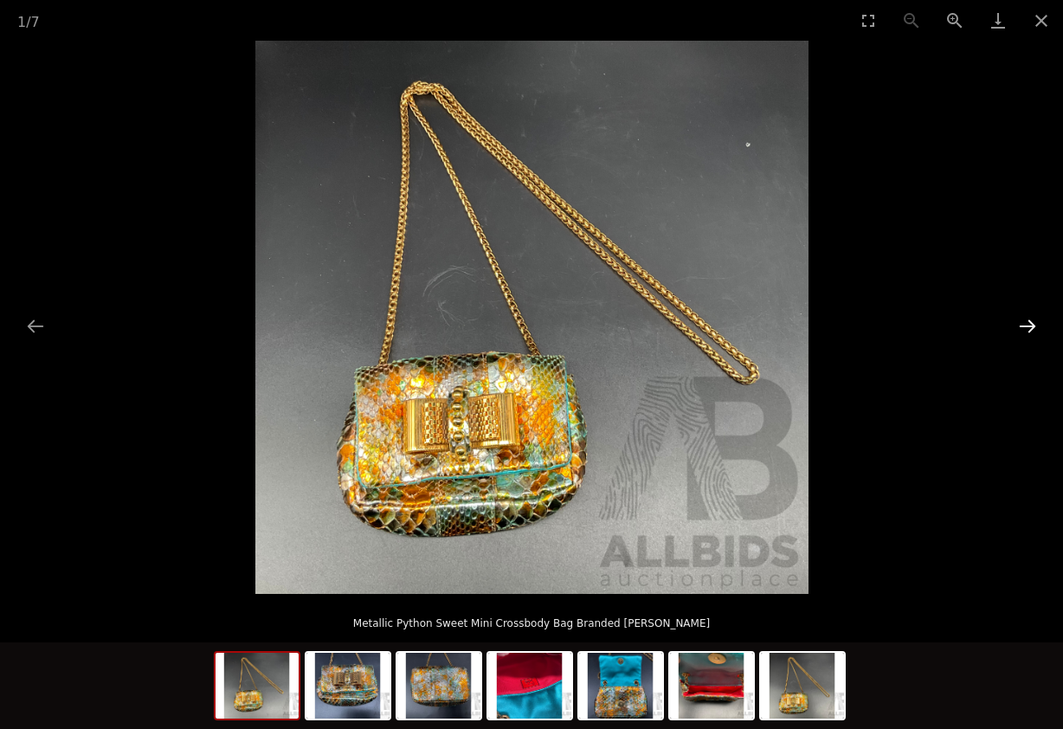
click at [1027, 322] on button "Next slide" at bounding box center [1028, 326] width 36 height 34
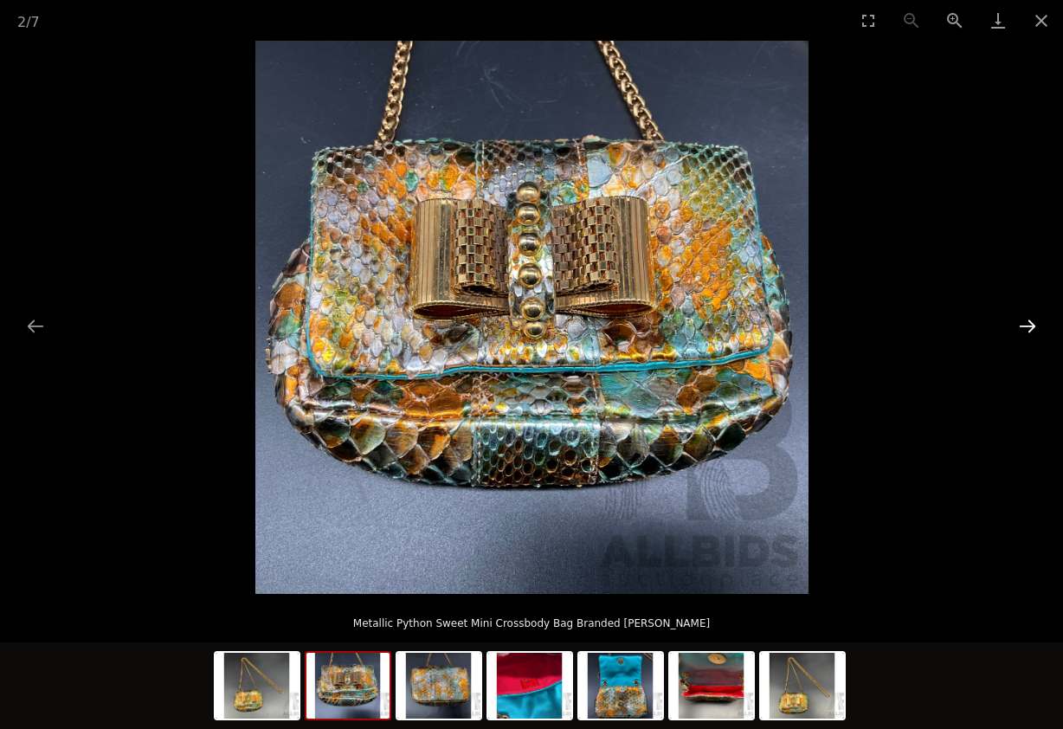
click at [1027, 322] on button "Next slide" at bounding box center [1028, 326] width 36 height 34
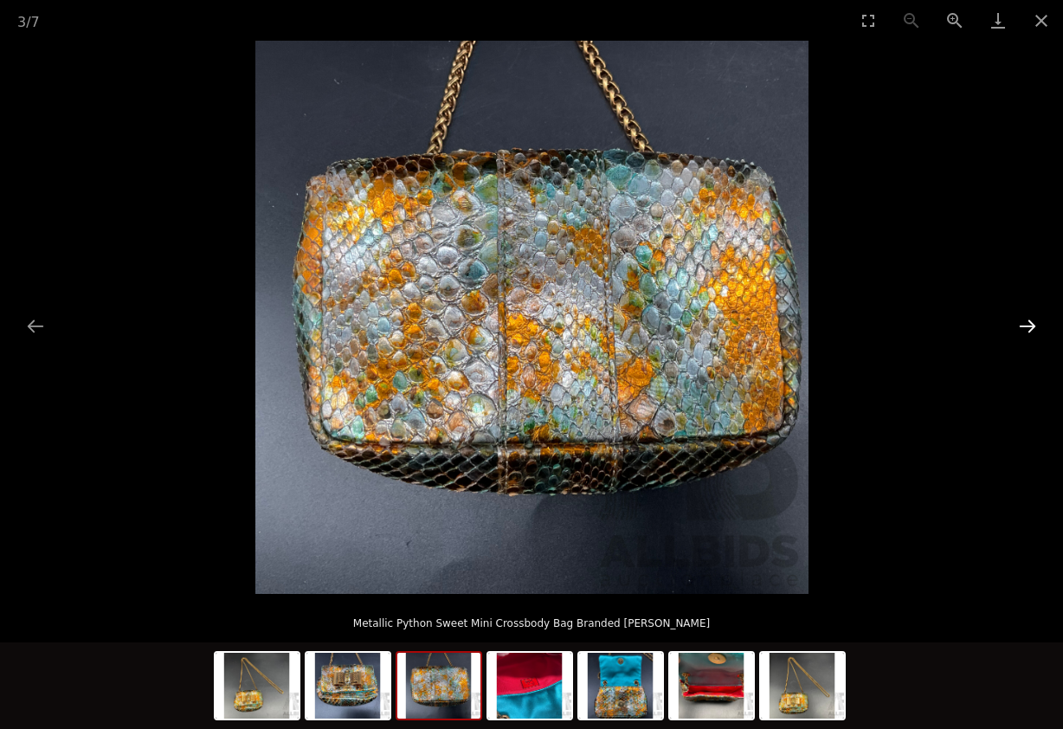
click at [1027, 322] on button "Next slide" at bounding box center [1028, 326] width 36 height 34
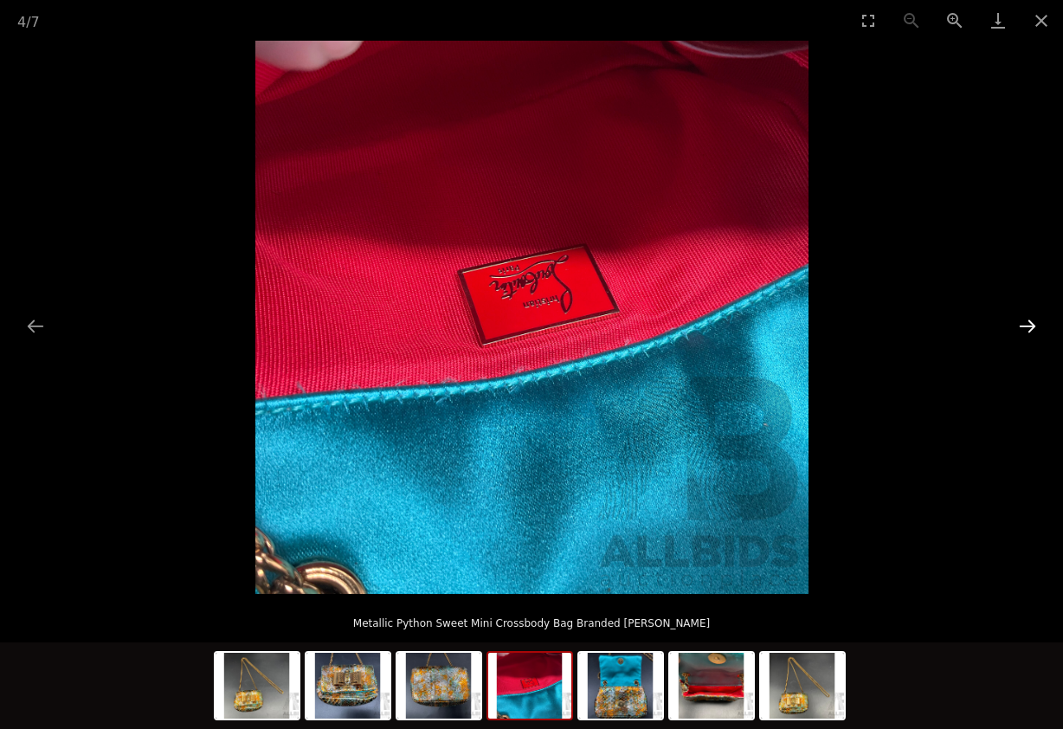
click at [1027, 322] on button "Next slide" at bounding box center [1028, 326] width 36 height 34
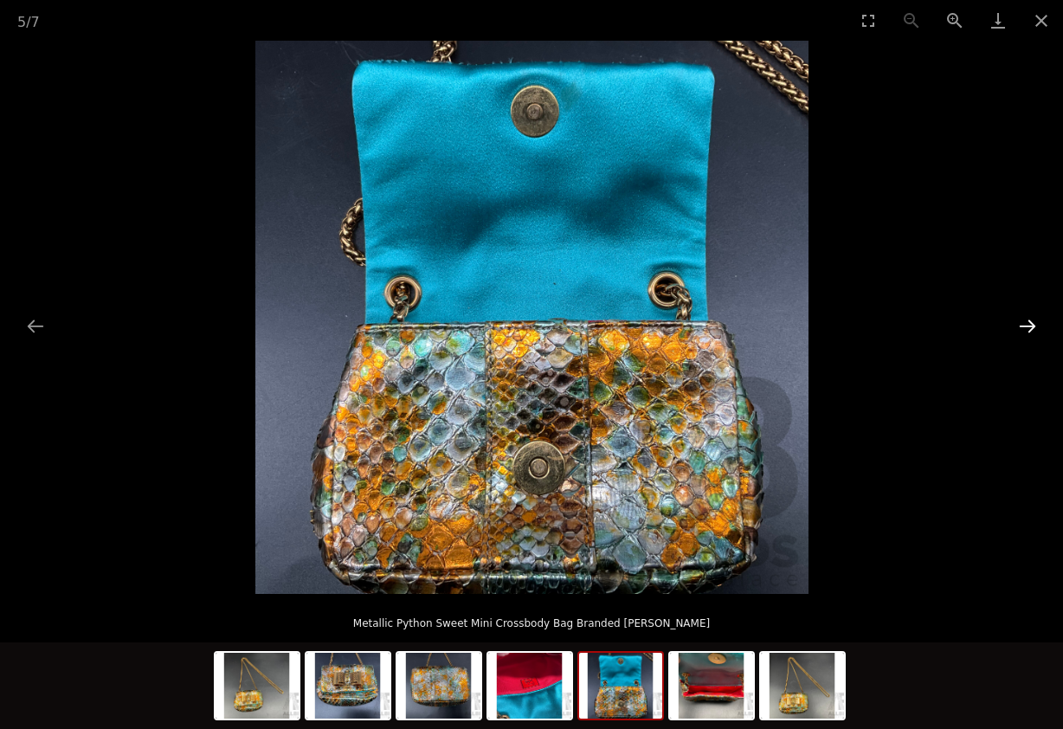
click at [1027, 322] on button "Next slide" at bounding box center [1028, 326] width 36 height 34
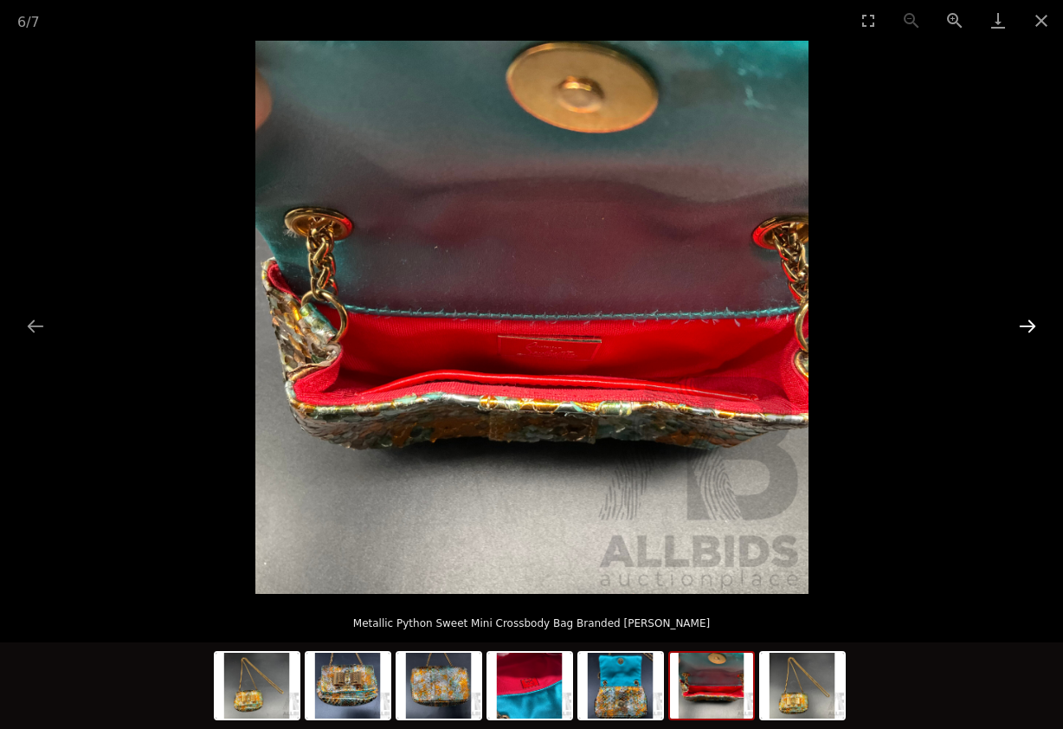
click at [1027, 322] on button "Next slide" at bounding box center [1028, 326] width 36 height 34
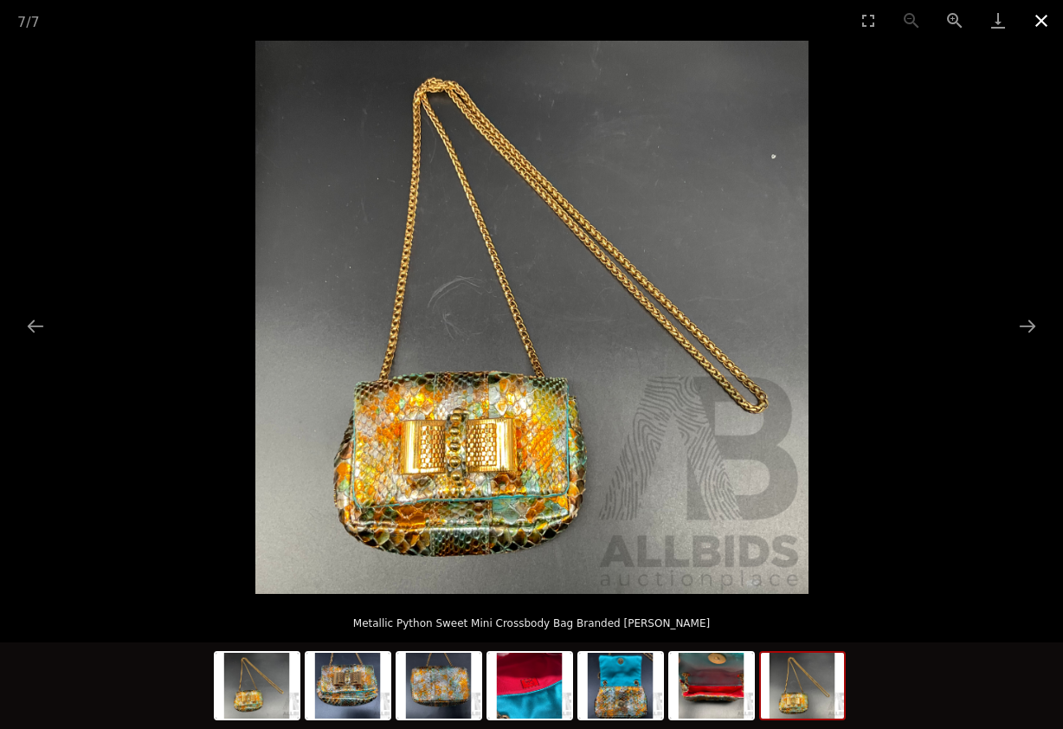
click at [1039, 18] on button "Close gallery" at bounding box center [1041, 20] width 43 height 41
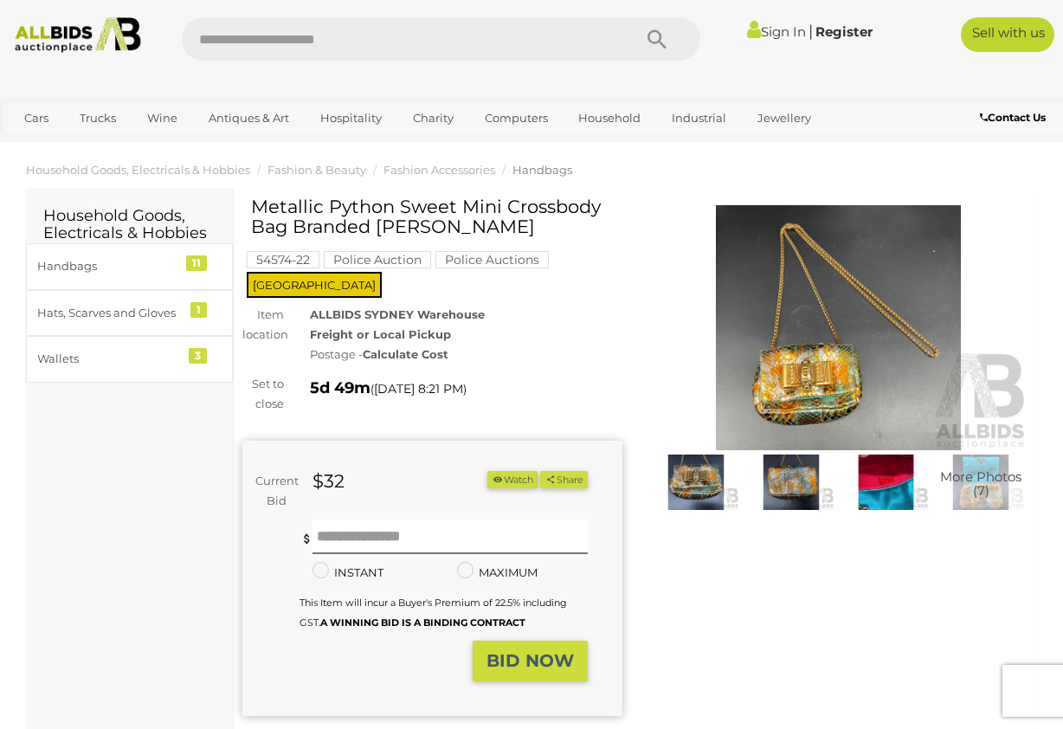
scroll to position [2, 0]
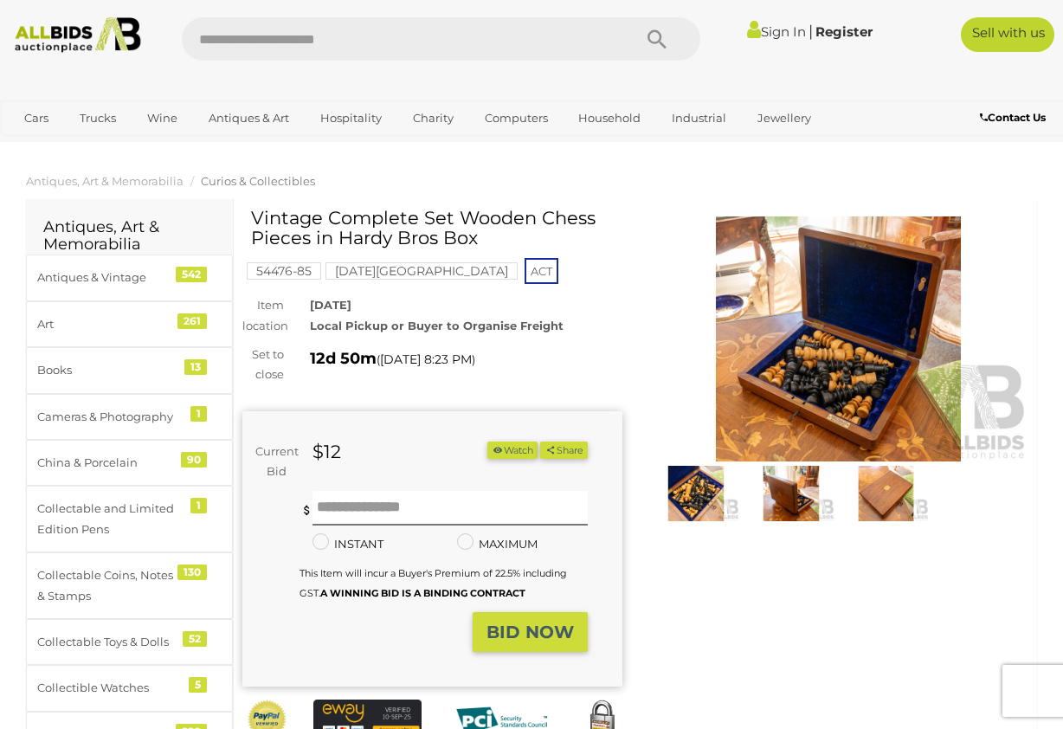
click at [701, 505] on img at bounding box center [696, 493] width 87 height 55
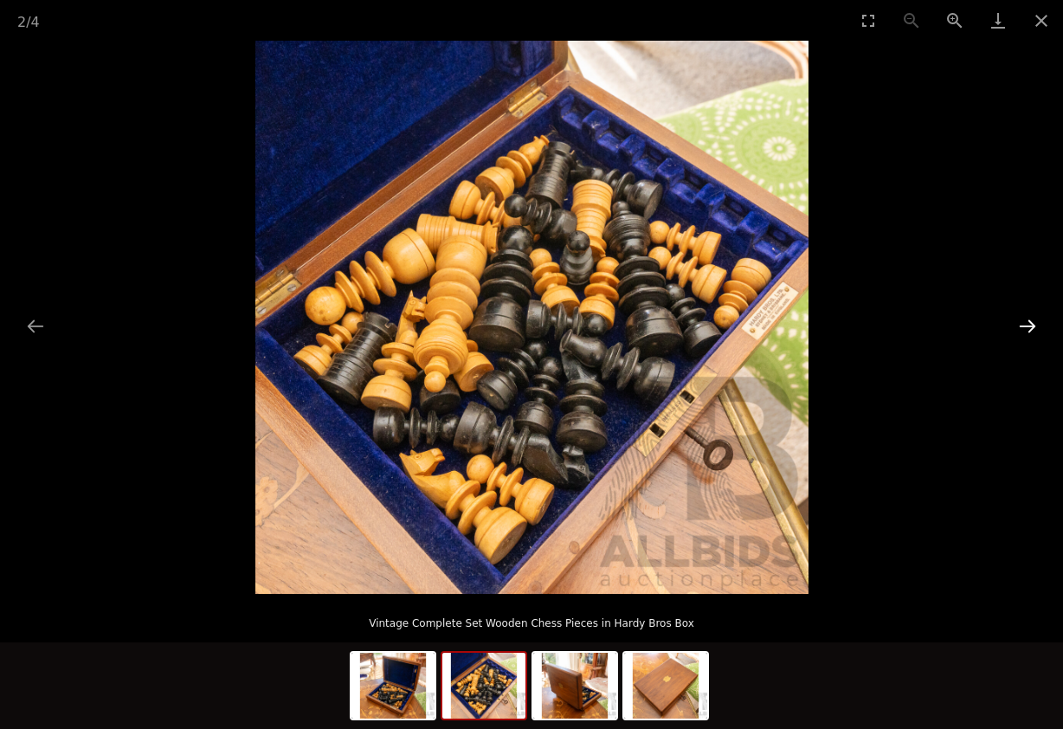
click at [1032, 327] on button "Next slide" at bounding box center [1028, 326] width 36 height 34
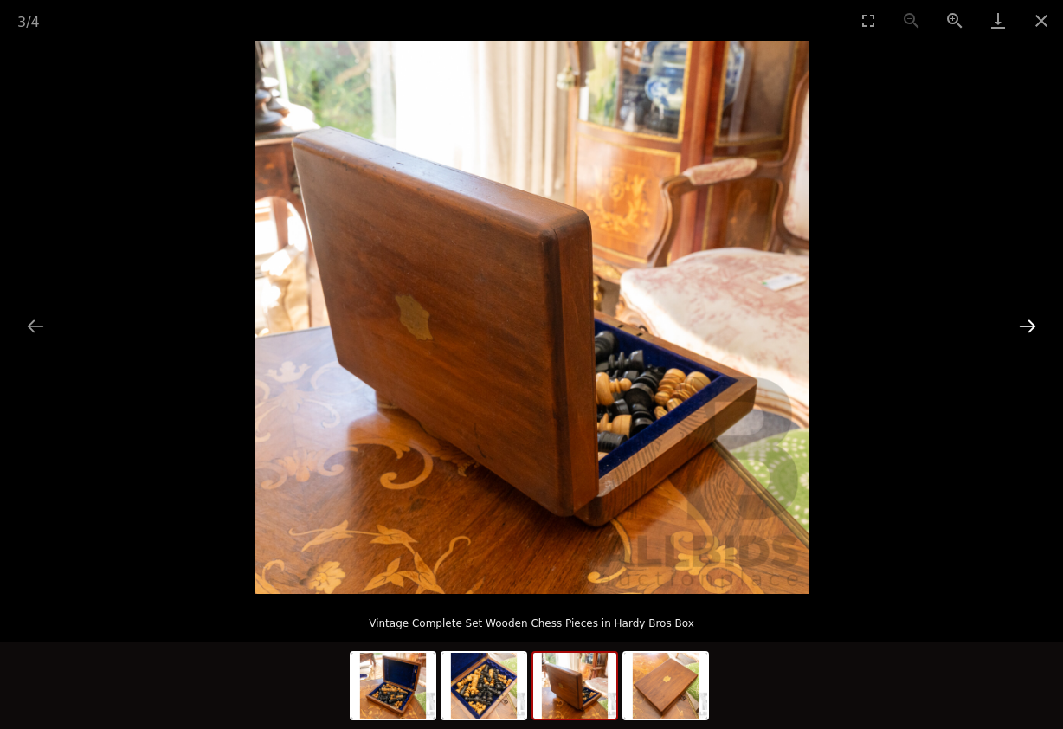
click at [1036, 321] on button "Next slide" at bounding box center [1028, 326] width 36 height 34
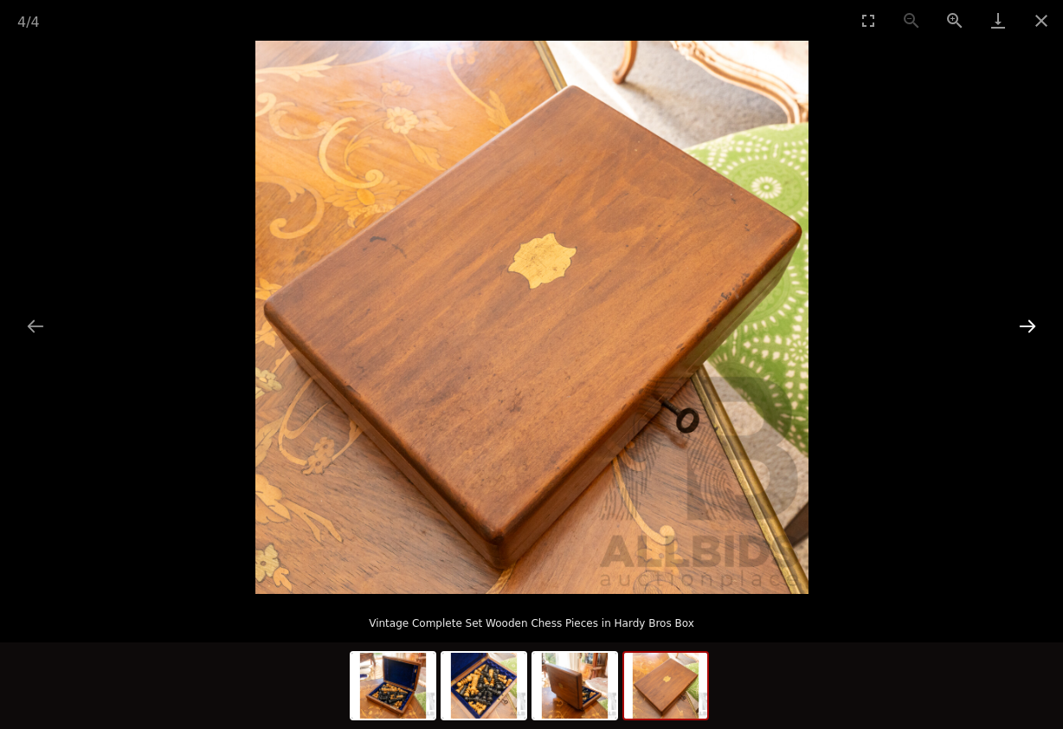
click at [1035, 321] on button "Next slide" at bounding box center [1028, 326] width 36 height 34
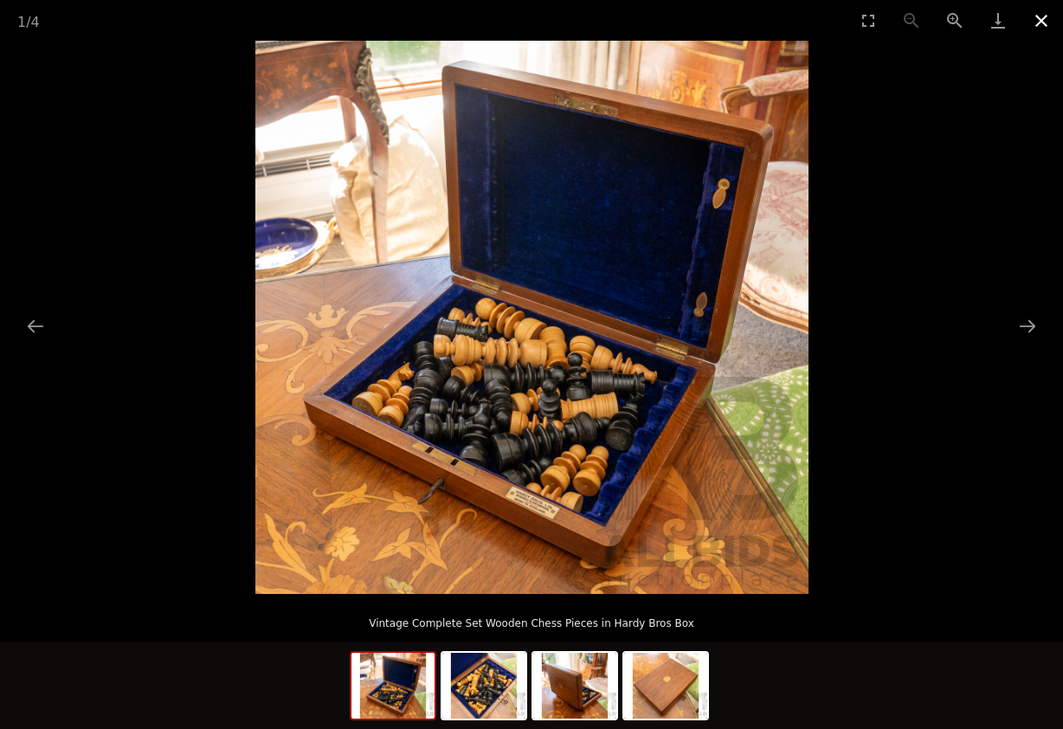
click at [1049, 23] on button "Close gallery" at bounding box center [1041, 20] width 43 height 41
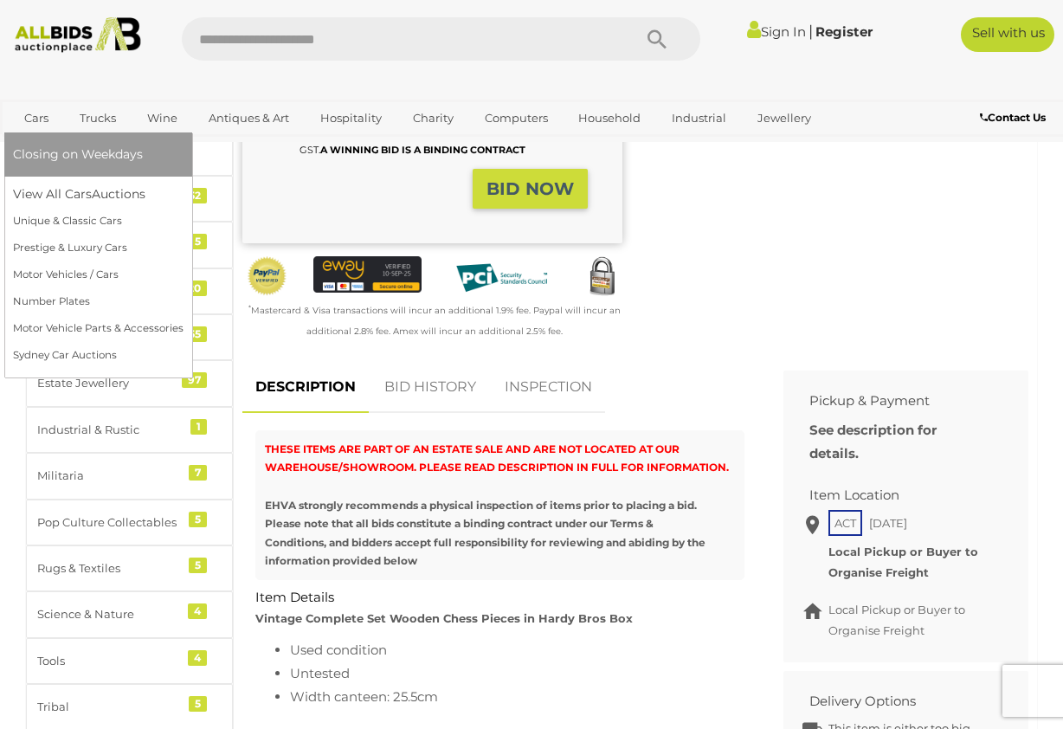
scroll to position [444, 0]
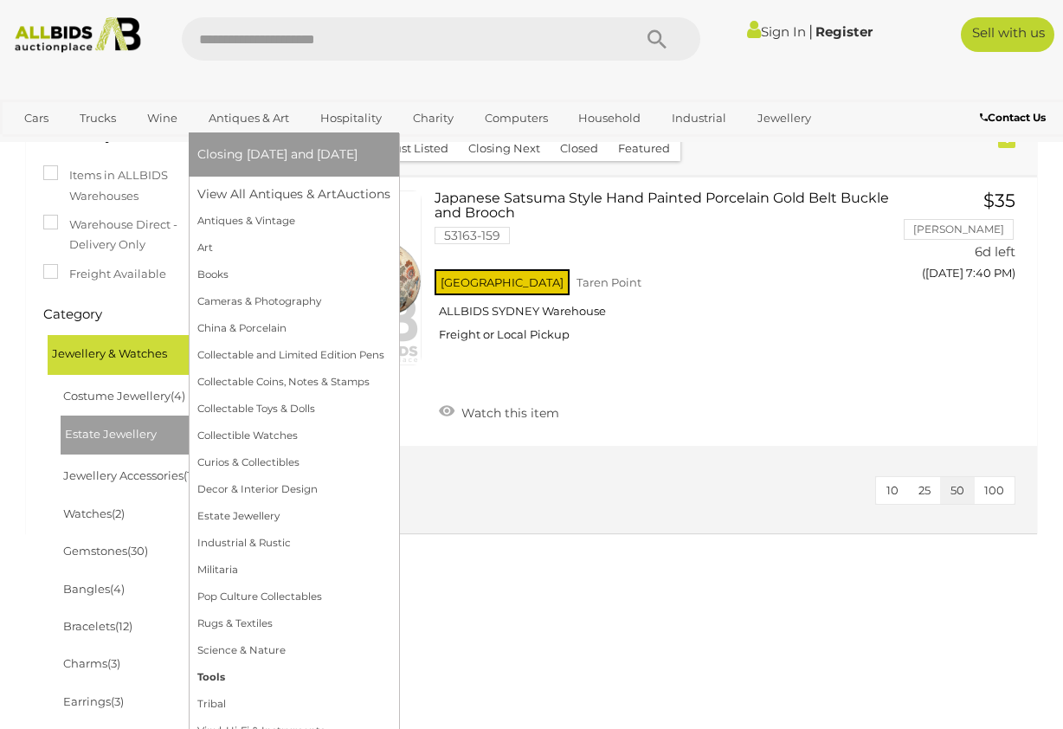
scroll to position [271, 0]
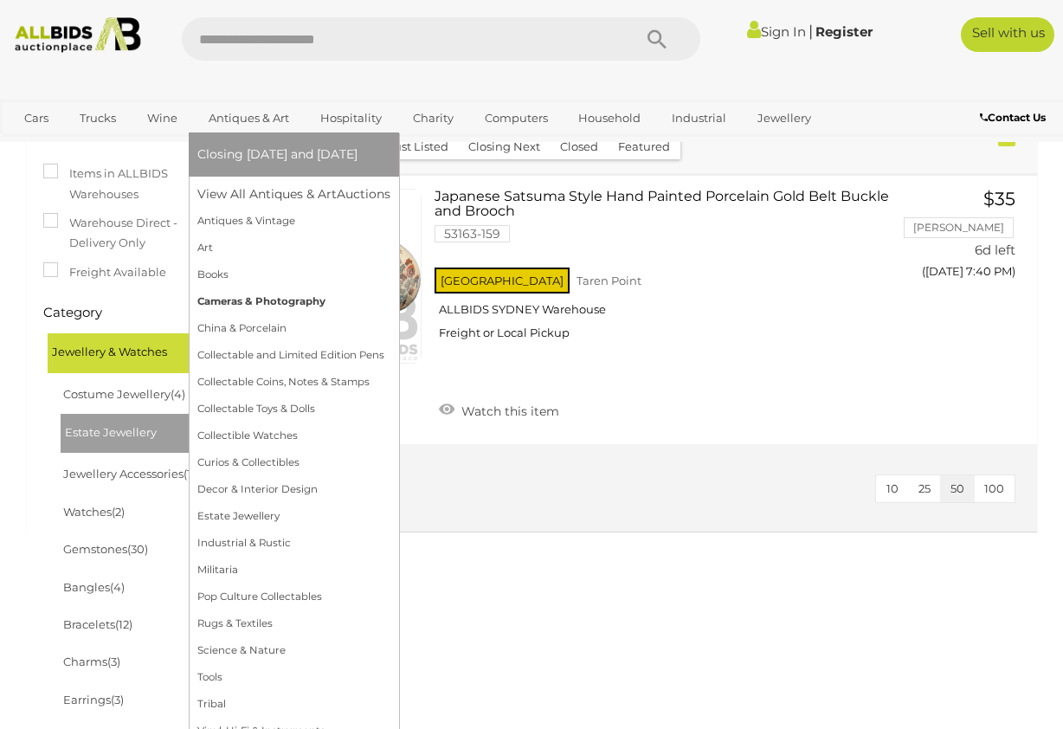
click at [269, 296] on link "Cameras & Photography" at bounding box center [293, 301] width 193 height 27
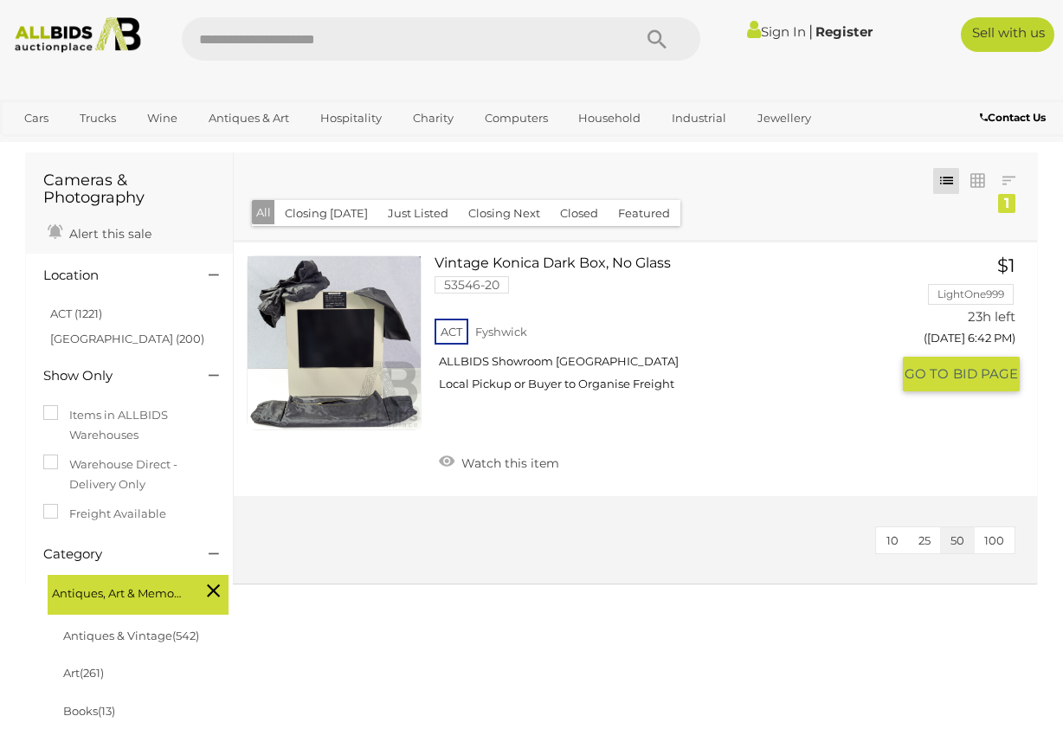
scroll to position [68, 0]
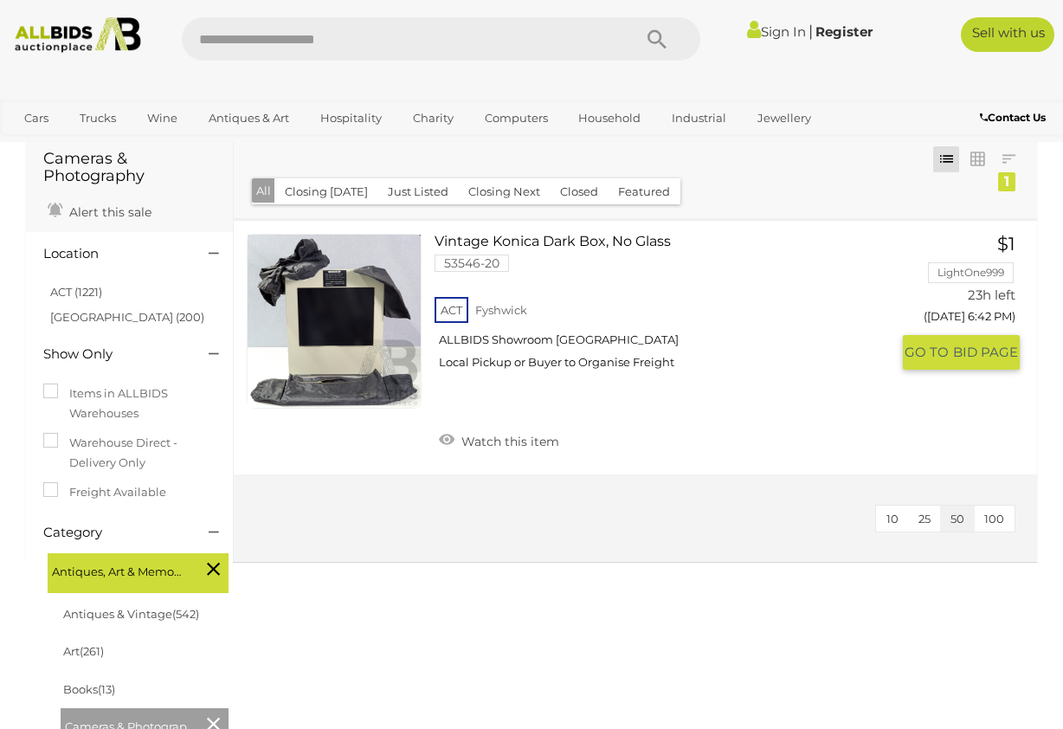
click at [336, 316] on link at bounding box center [334, 321] width 175 height 175
click at [93, 314] on link "NSW (200)" at bounding box center [127, 317] width 154 height 14
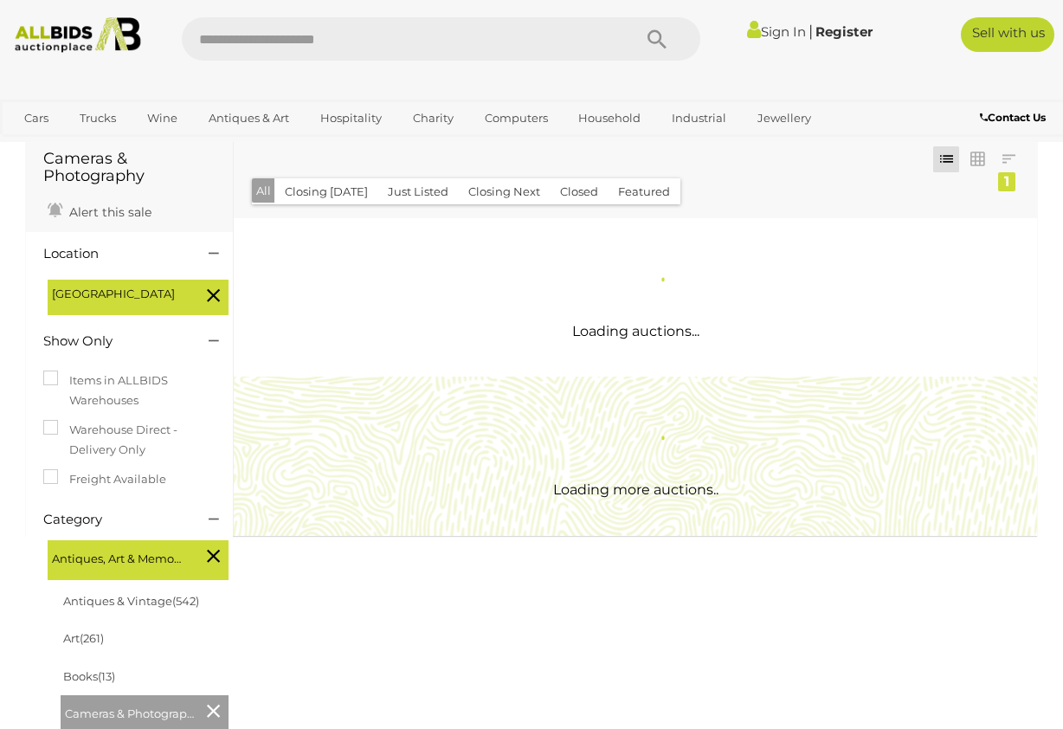
scroll to position [0, 0]
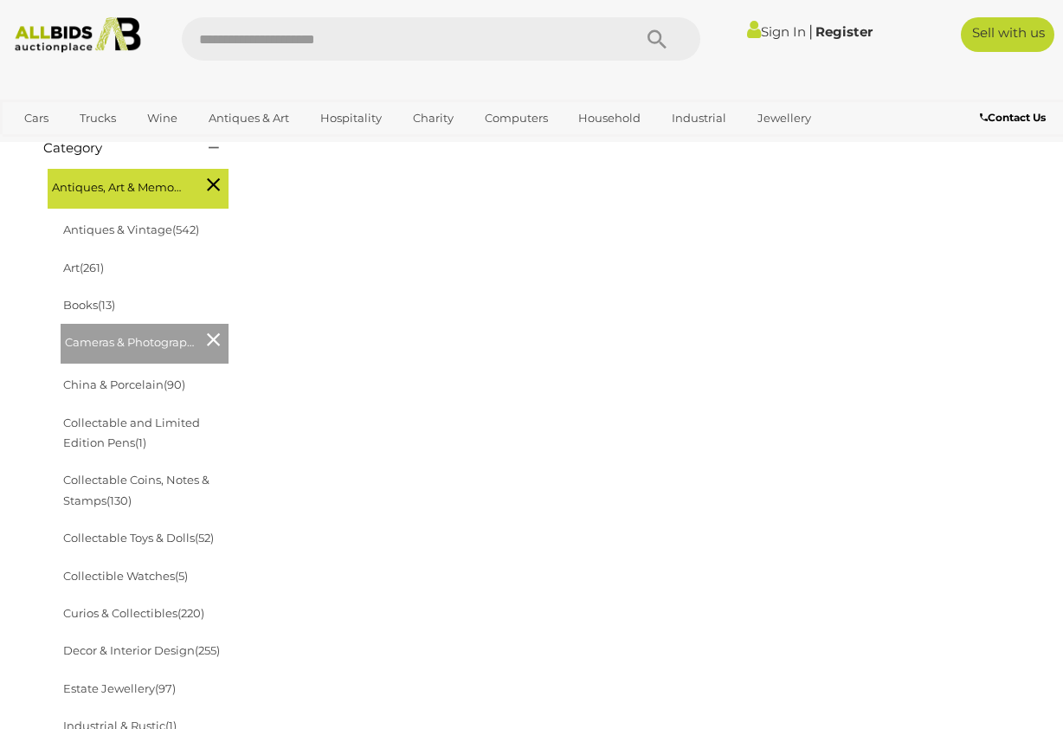
scroll to position [534, 0]
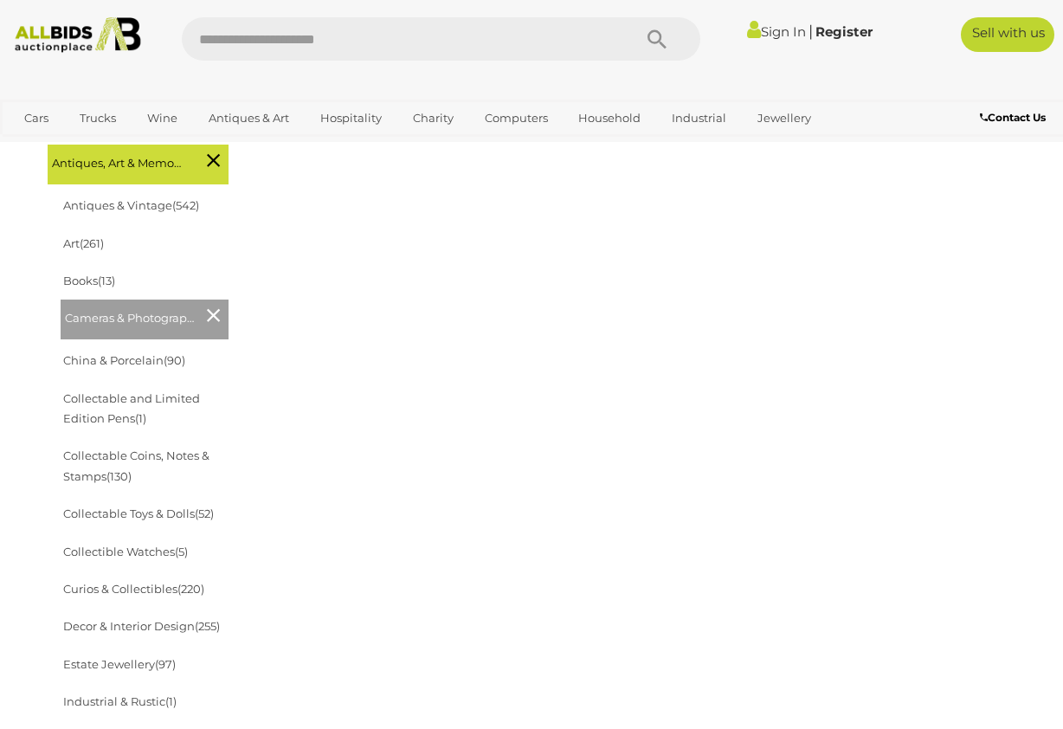
click at [52, 29] on img at bounding box center [78, 35] width 140 height 36
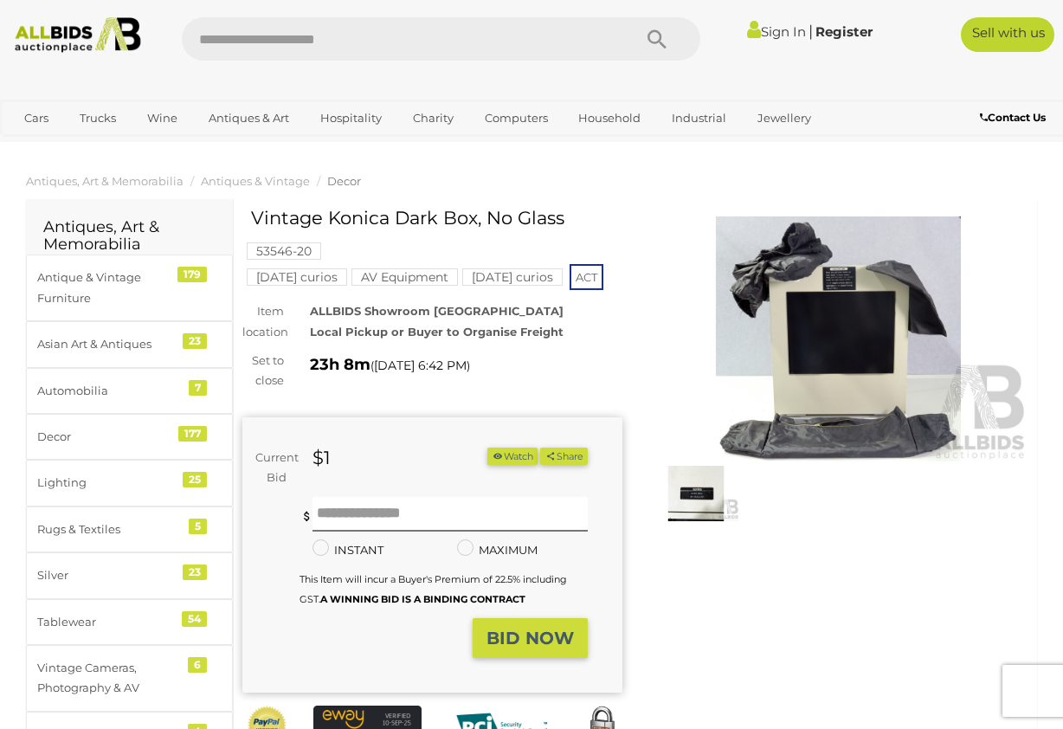
click at [849, 369] on img at bounding box center [839, 338] width 380 height 245
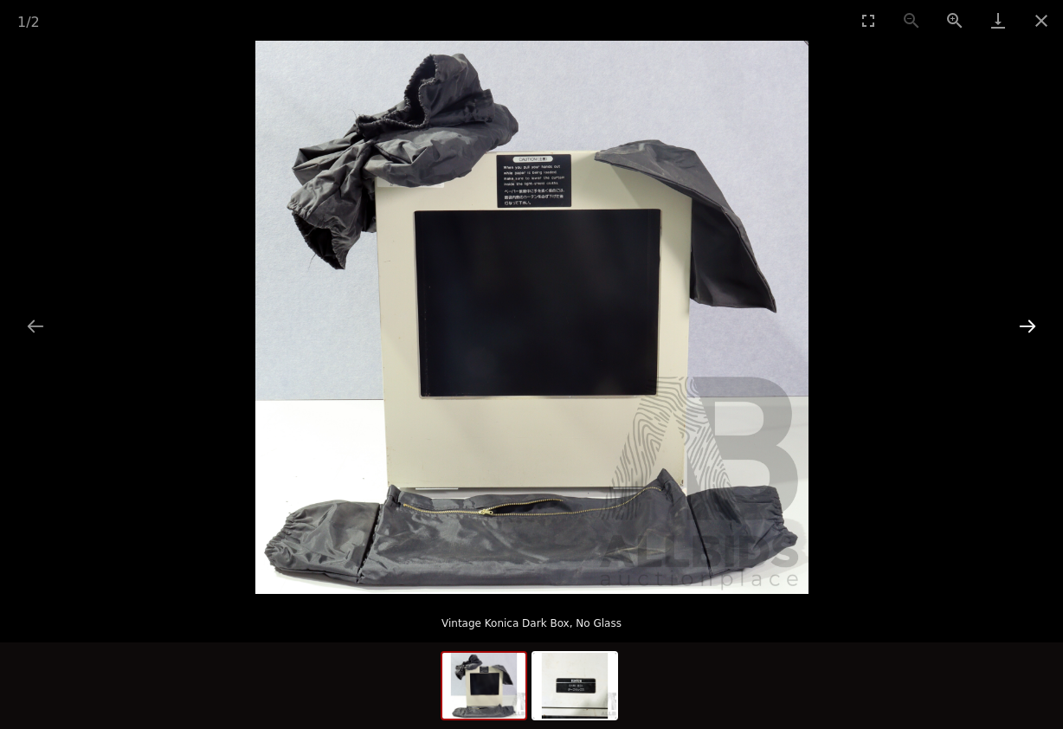
click at [1027, 326] on button "Next slide" at bounding box center [1028, 326] width 36 height 34
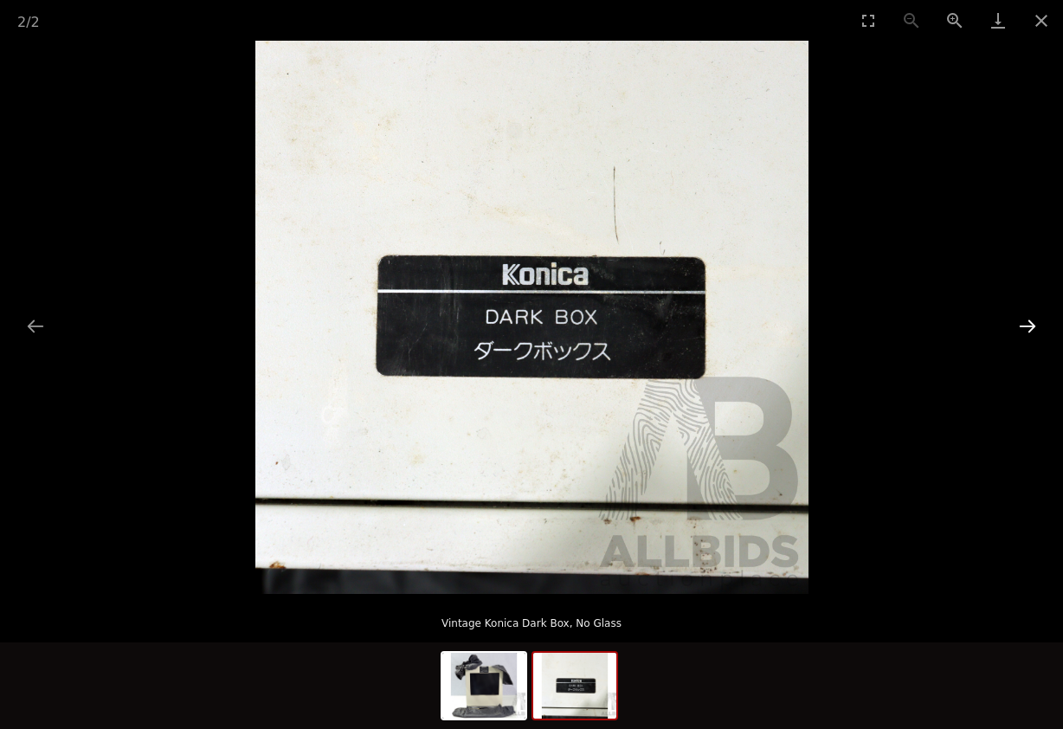
click at [1027, 326] on button "Next slide" at bounding box center [1028, 326] width 36 height 34
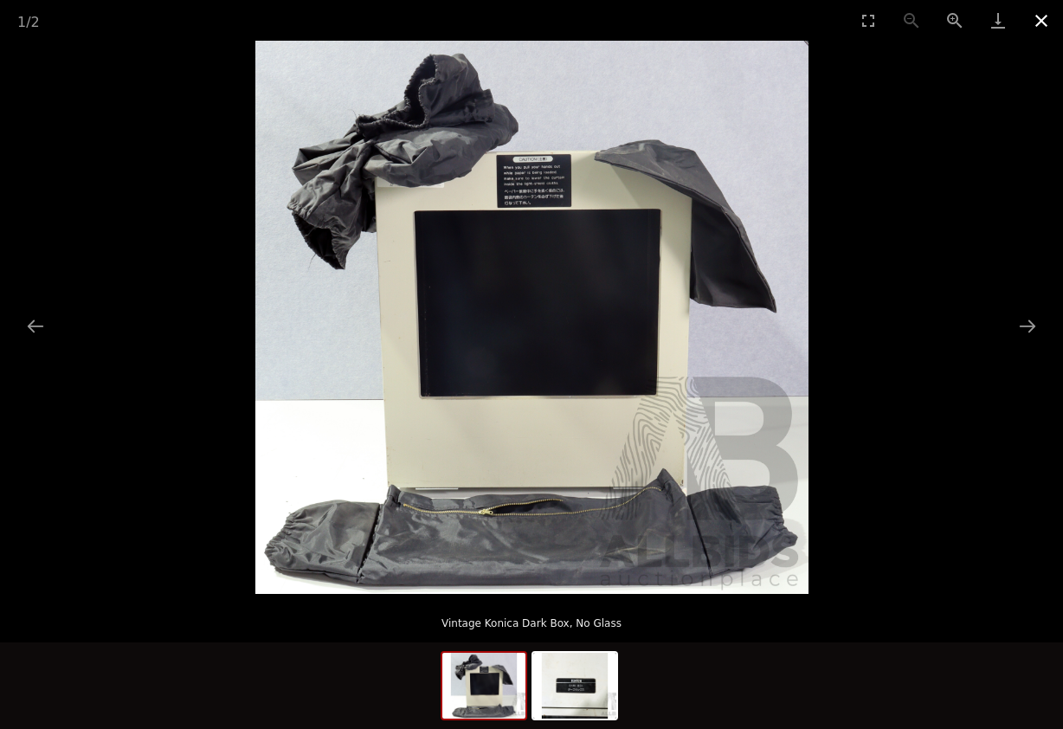
click at [1046, 19] on button "Close gallery" at bounding box center [1041, 20] width 43 height 41
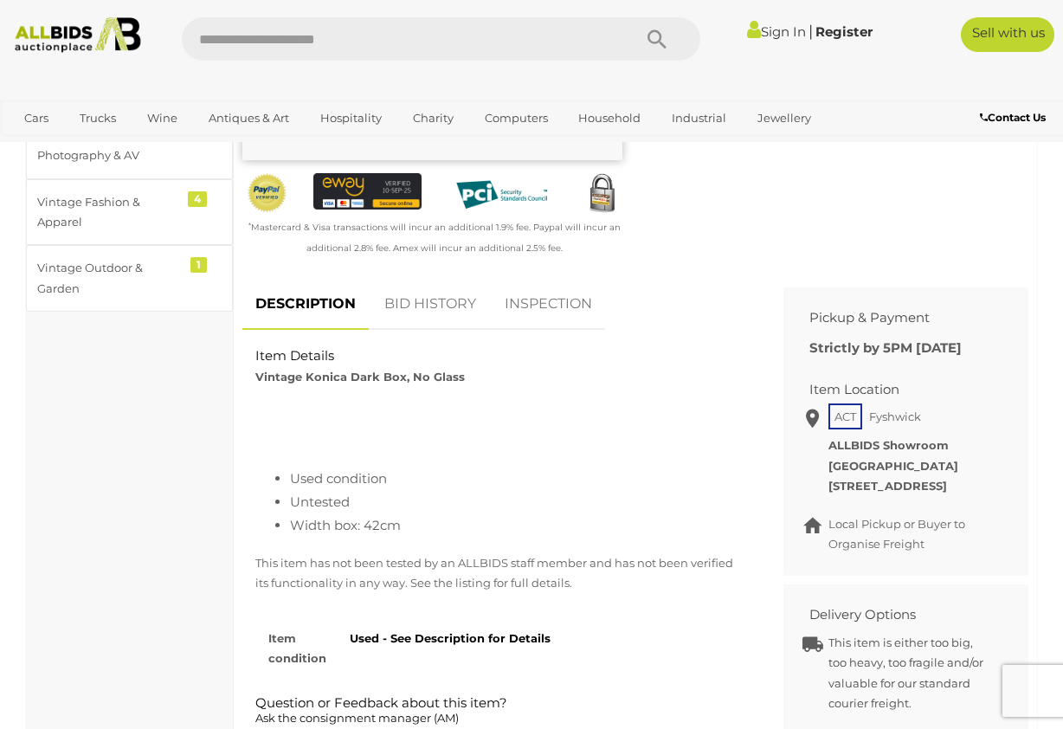
scroll to position [536, 0]
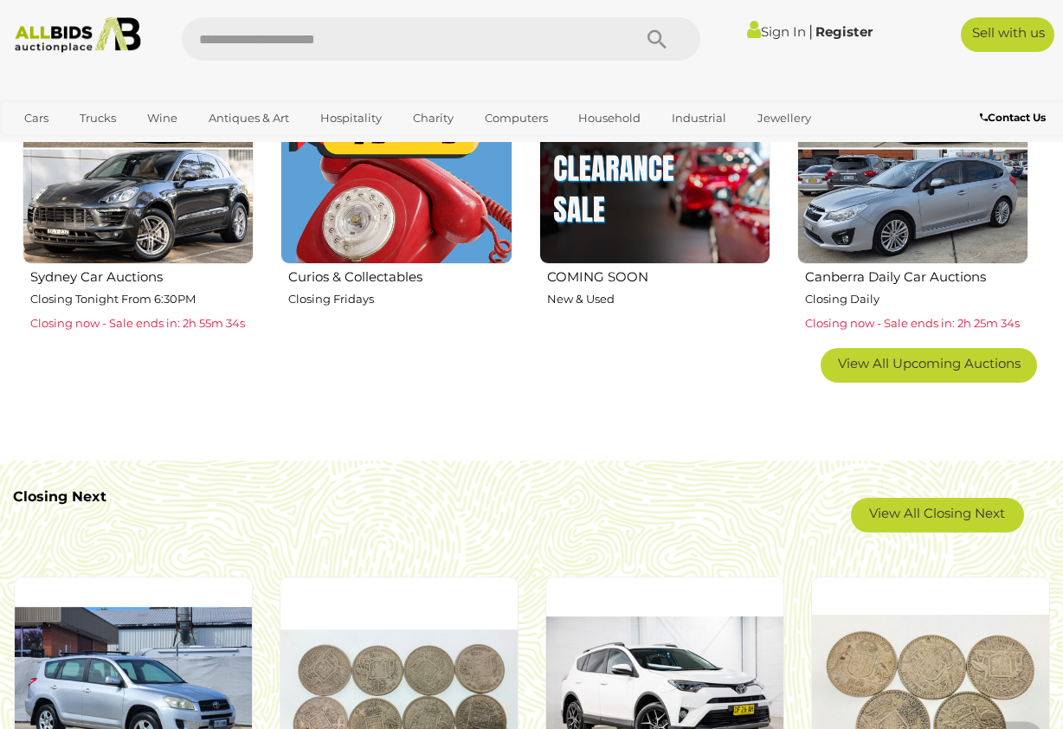
scroll to position [1011, 0]
